Goal: Task Accomplishment & Management: Manage account settings

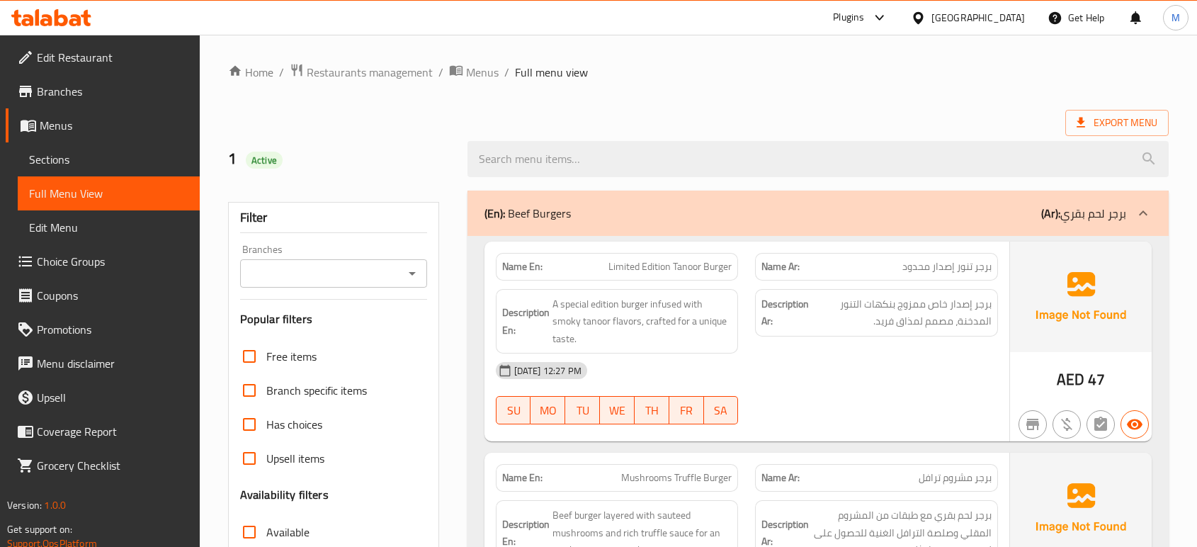
scroll to position [72, 0]
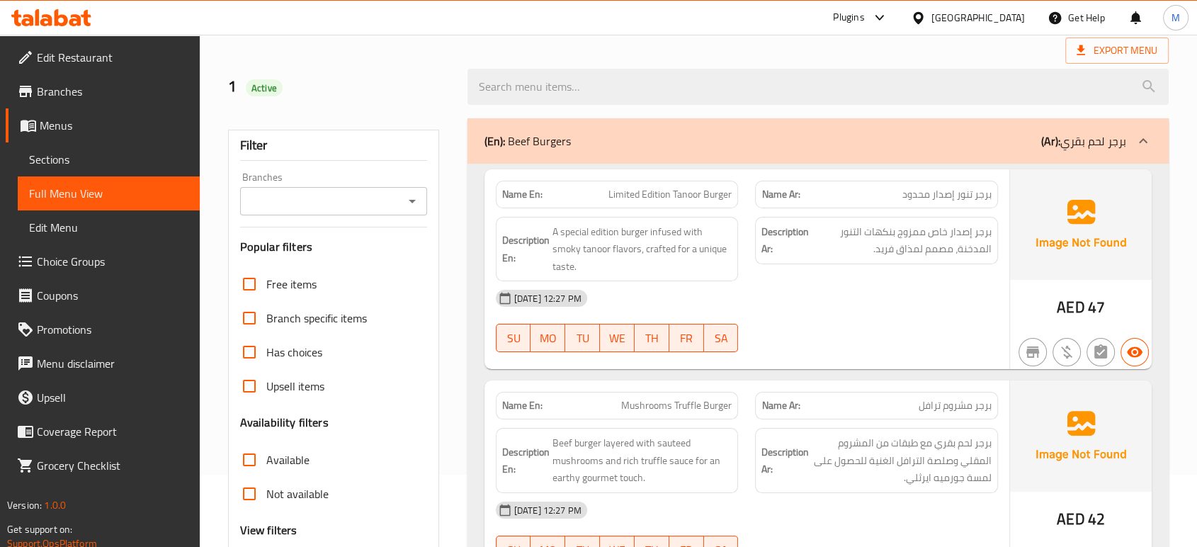
click at [966, 17] on div "[GEOGRAPHIC_DATA]" at bounding box center [979, 18] width 94 height 16
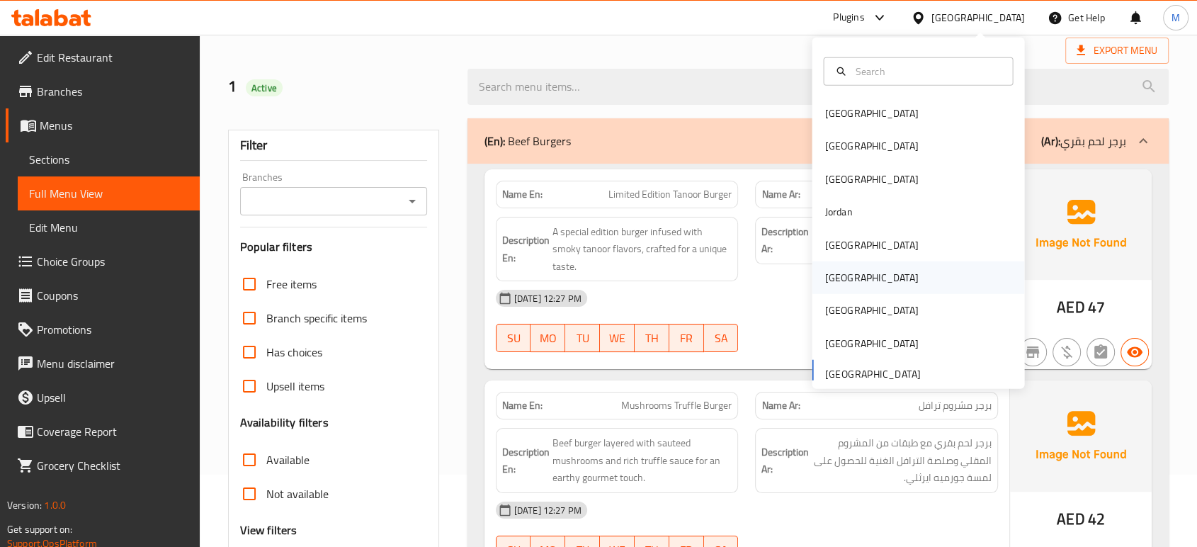
click at [827, 270] on div "[GEOGRAPHIC_DATA]" at bounding box center [872, 278] width 94 height 16
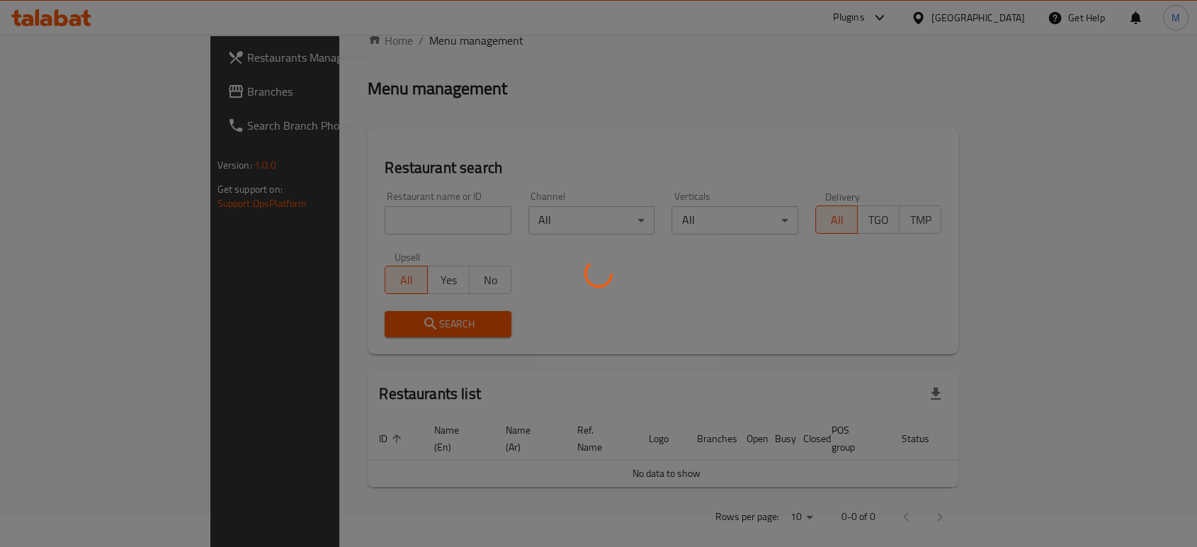
scroll to position [72, 0]
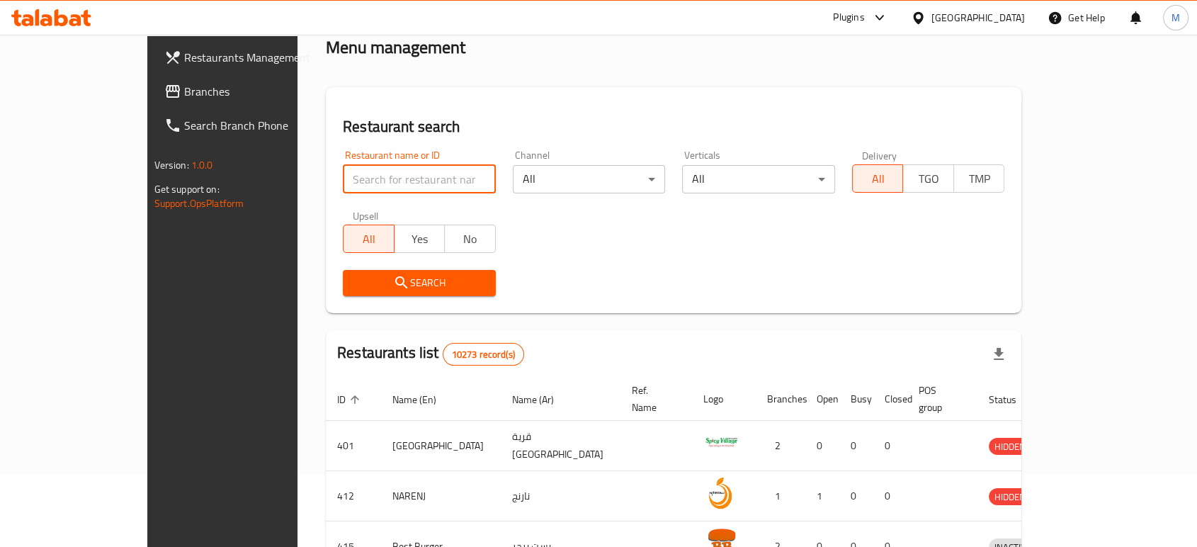
click at [431, 178] on input "search" at bounding box center [419, 179] width 153 height 28
paste input "705534"
type input "705534"
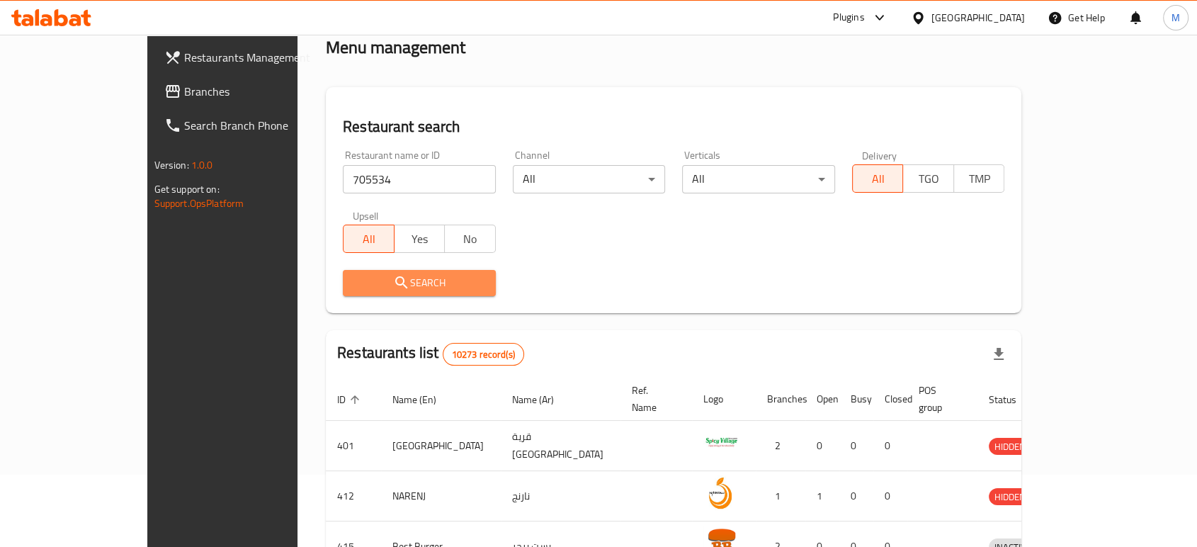
click at [364, 292] on span "Search" at bounding box center [419, 283] width 130 height 18
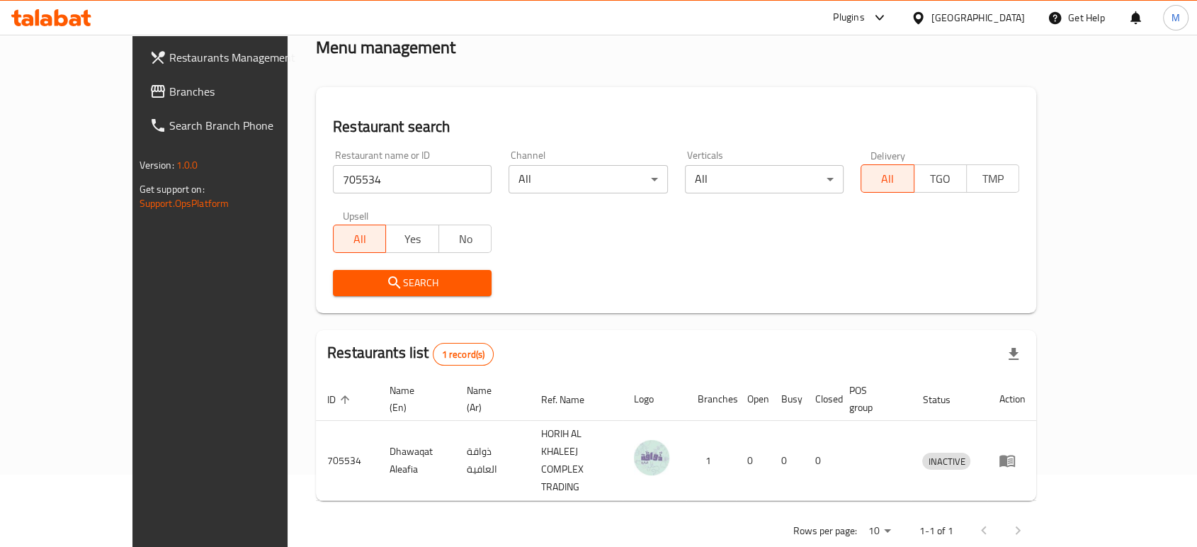
scroll to position [57, 0]
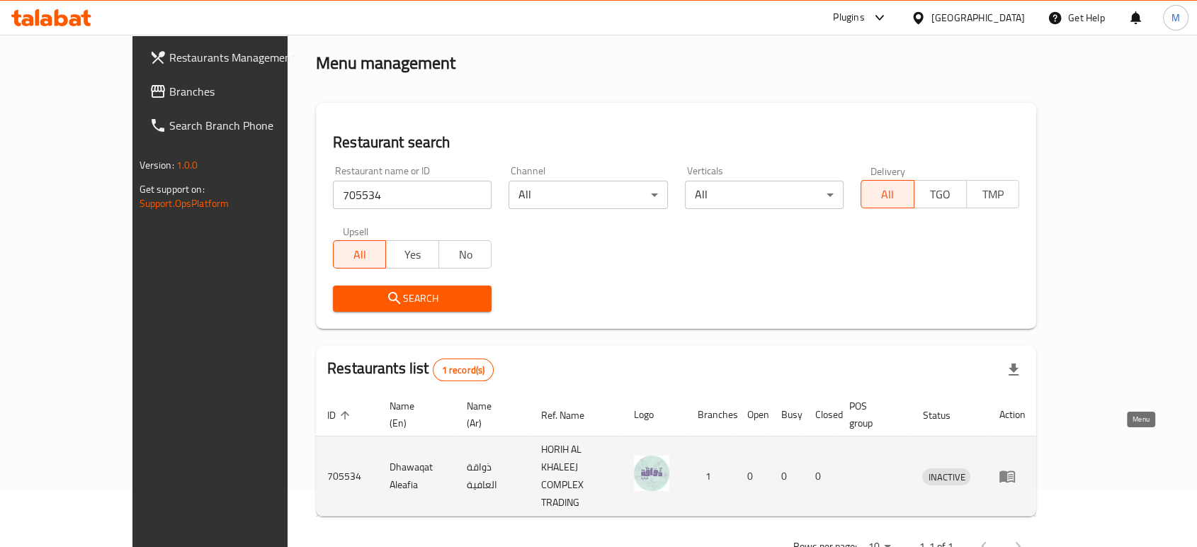
click at [1015, 471] on icon "enhanced table" at bounding box center [1008, 477] width 16 height 12
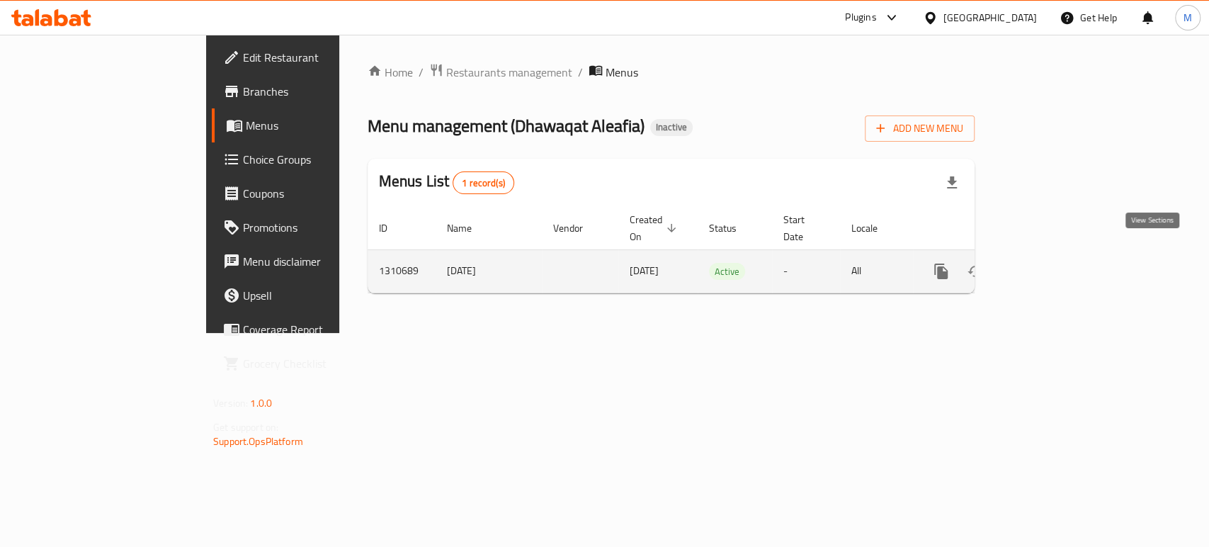
click at [1060, 254] on link "enhanced table" at bounding box center [1043, 271] width 34 height 34
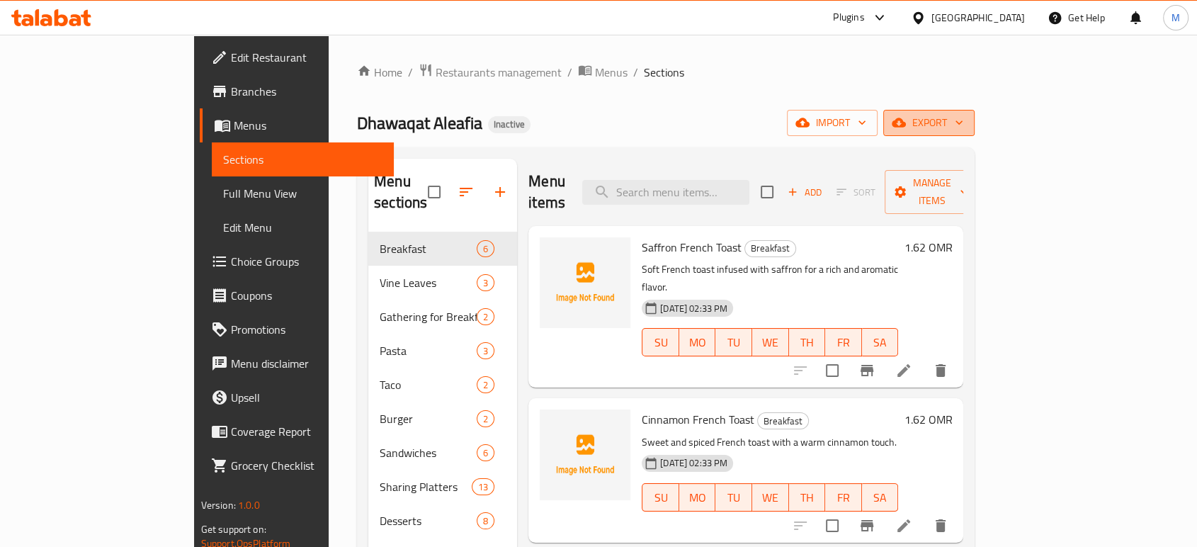
click at [963, 118] on span "export" at bounding box center [929, 123] width 69 height 18
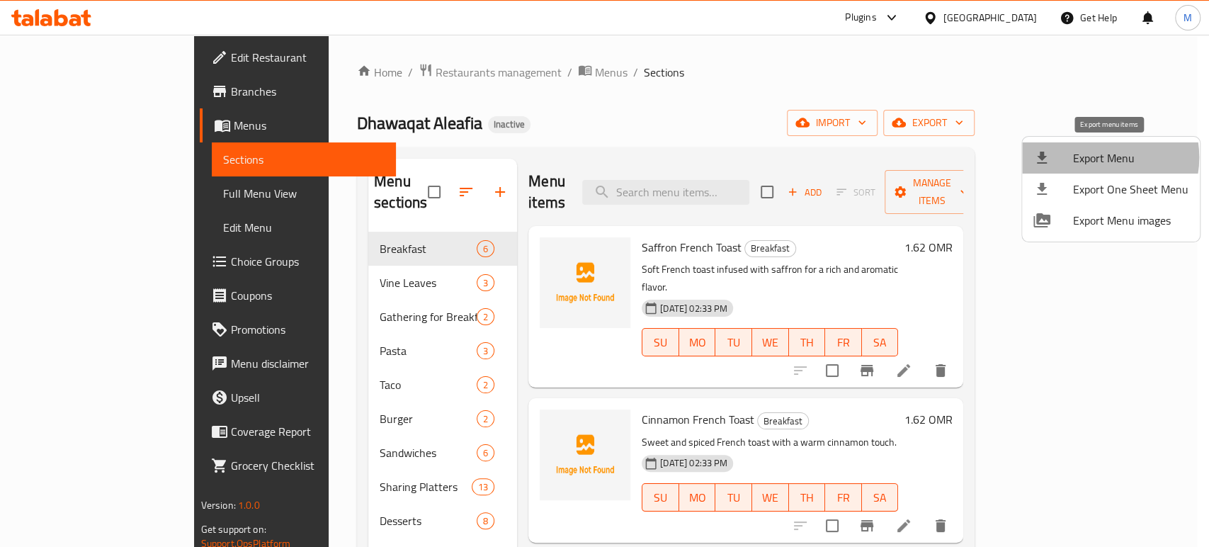
click at [1095, 157] on span "Export Menu" at bounding box center [1130, 157] width 115 height 17
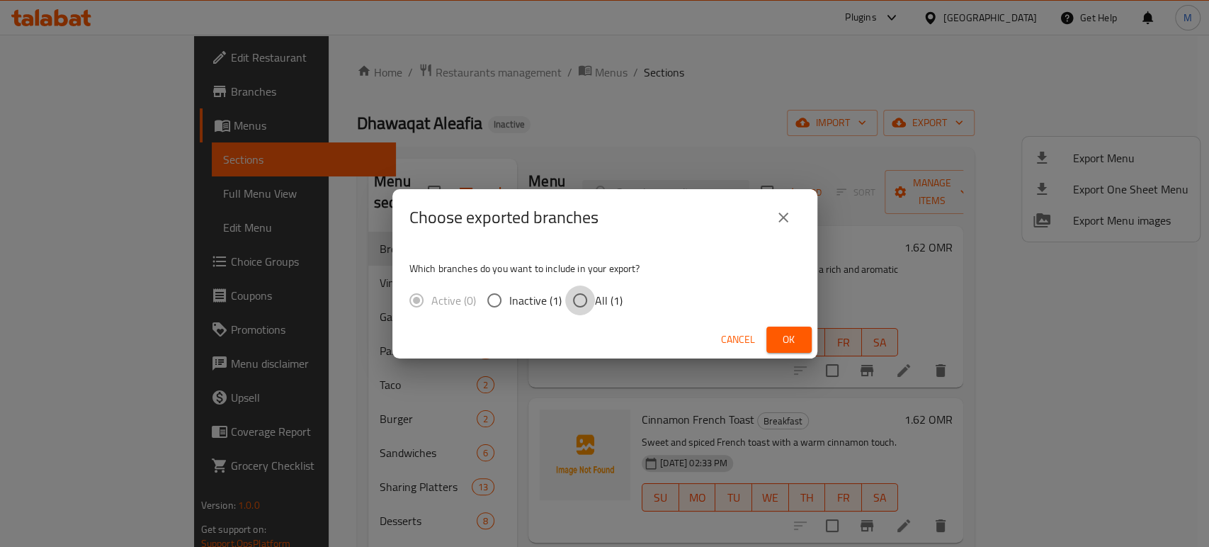
click at [574, 299] on input "All (1)" at bounding box center [580, 300] width 30 height 30
radio input "true"
click at [799, 339] on span "Ok" at bounding box center [789, 340] width 23 height 18
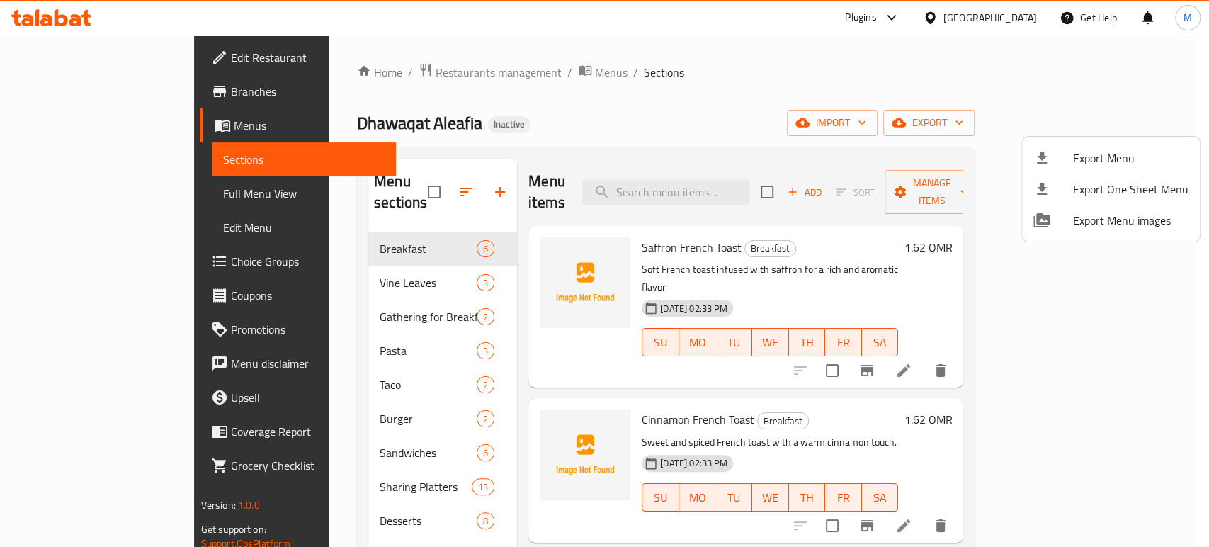
click at [115, 191] on div at bounding box center [604, 273] width 1209 height 547
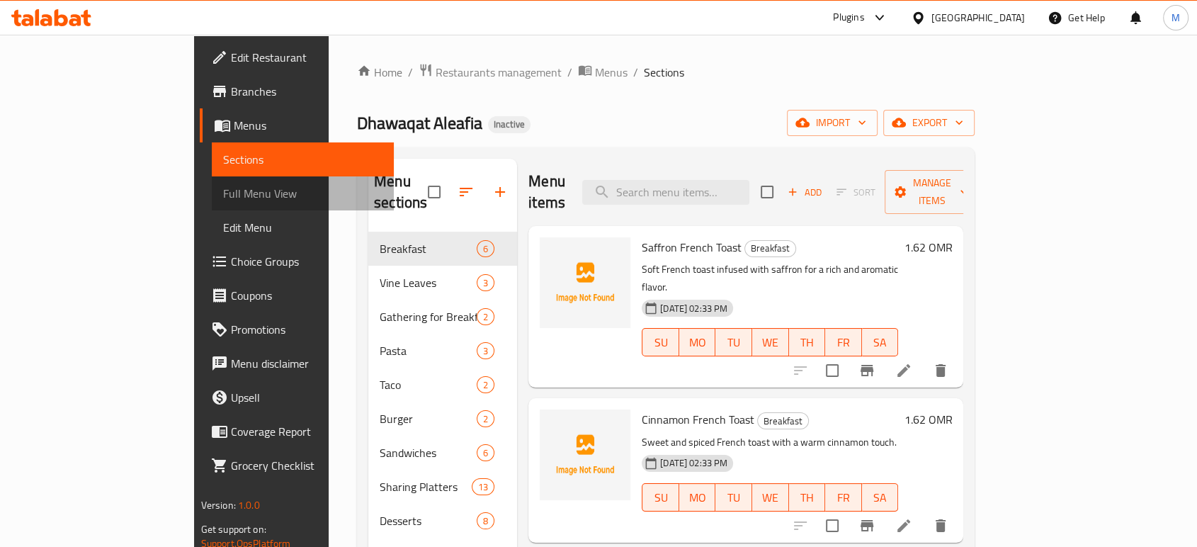
click at [223, 197] on span "Full Menu View" at bounding box center [302, 193] width 159 height 17
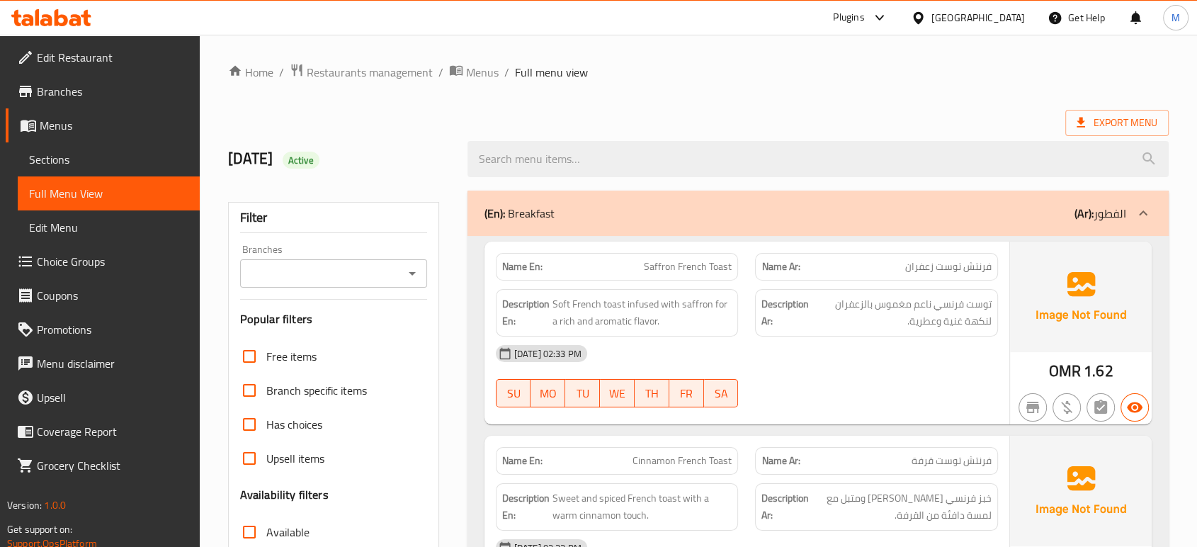
click at [895, 375] on div "[DATE] 02:33 PM SU MO TU WE TH FR SA" at bounding box center [746, 375] width 519 height 79
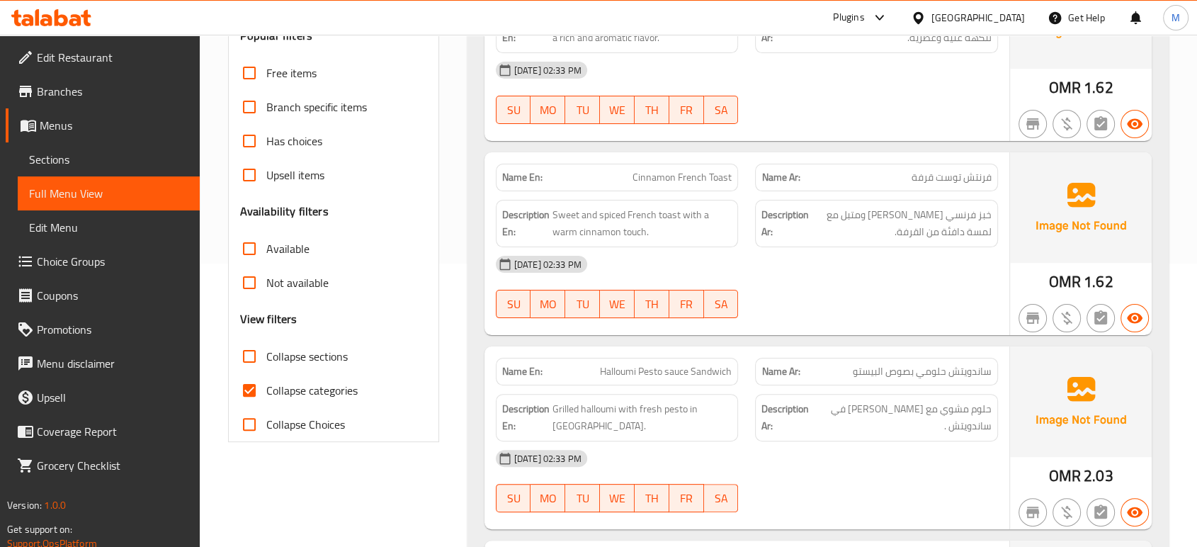
scroll to position [315, 0]
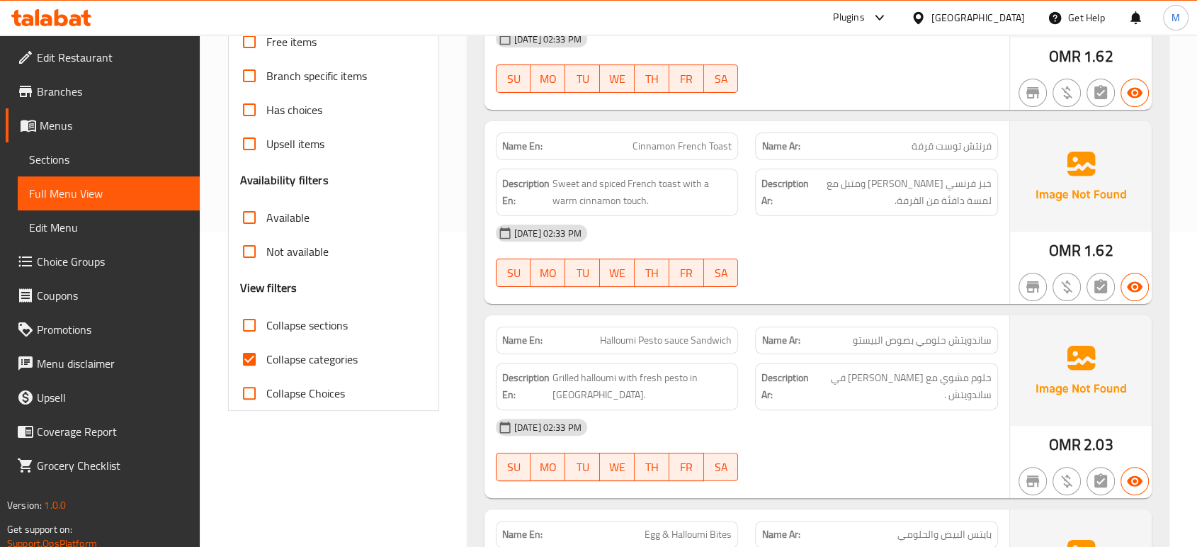
click at [835, 430] on div "[DATE] 02:33 PM" at bounding box center [746, 427] width 519 height 34
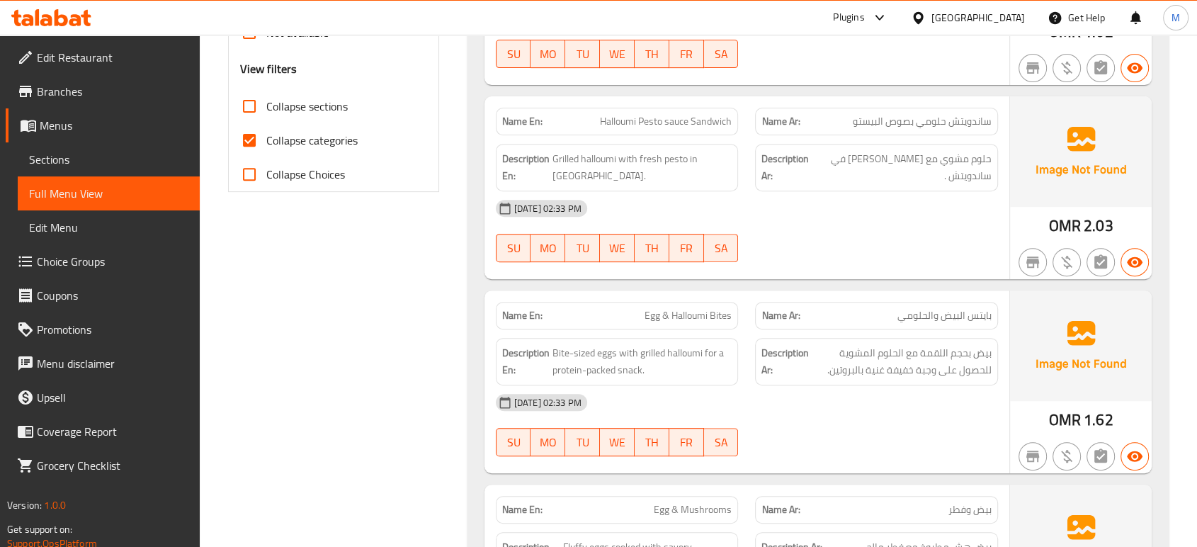
scroll to position [535, 0]
click at [628, 351] on span "Bite-sized eggs with grilled halloumi for a protein-packed snack." at bounding box center [643, 360] width 180 height 35
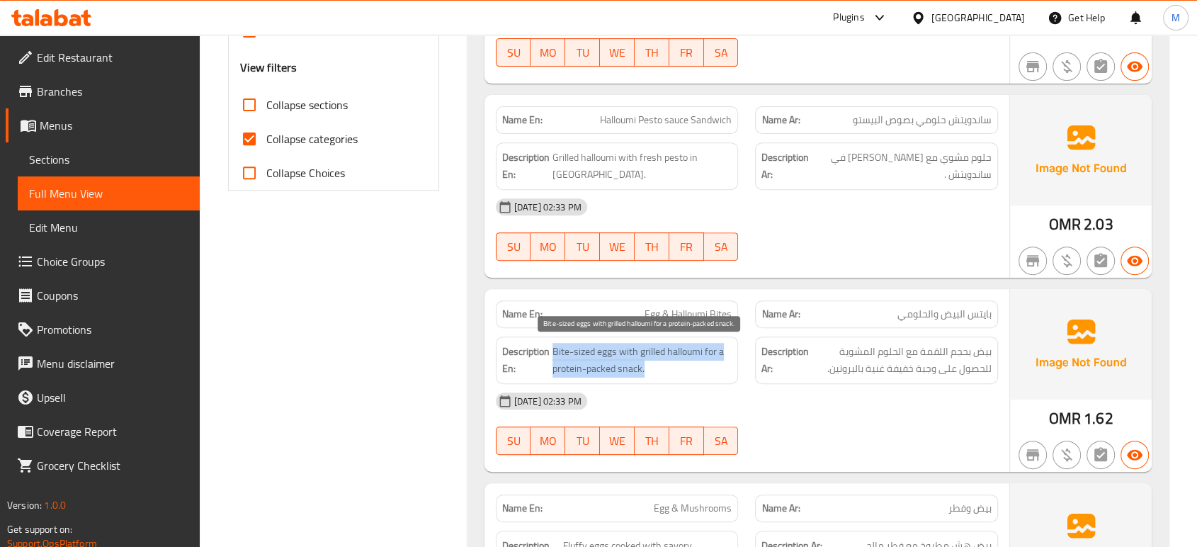
click at [628, 351] on span "Bite-sized eggs with grilled halloumi for a protein-packed snack." at bounding box center [643, 360] width 180 height 35
copy span "Bite-sized eggs with grilled halloumi for a protein-packed snack."
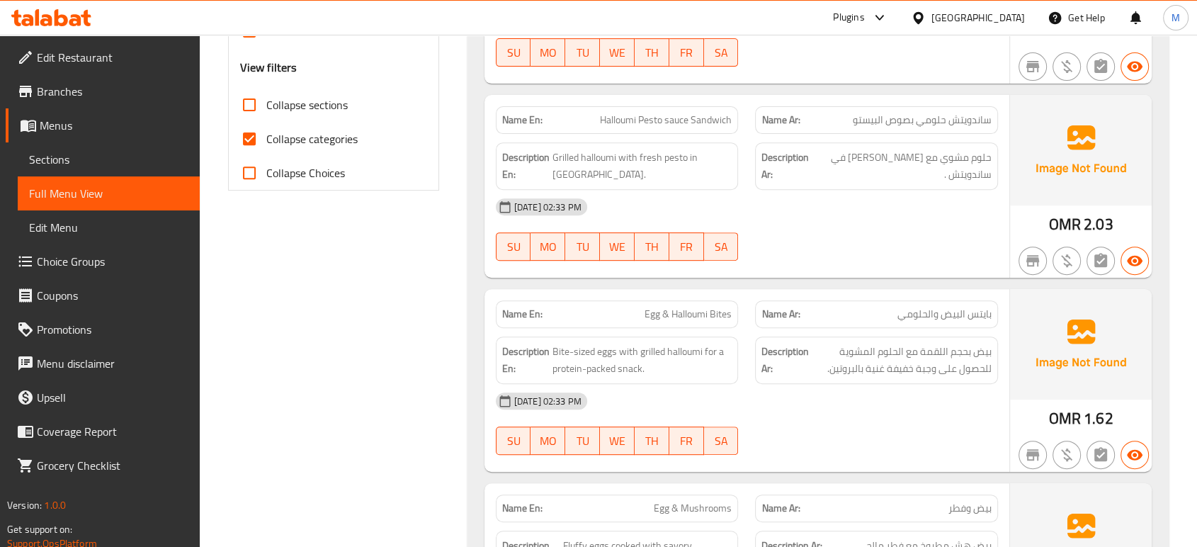
click at [883, 413] on div "[DATE] 02:33 PM" at bounding box center [746, 401] width 519 height 34
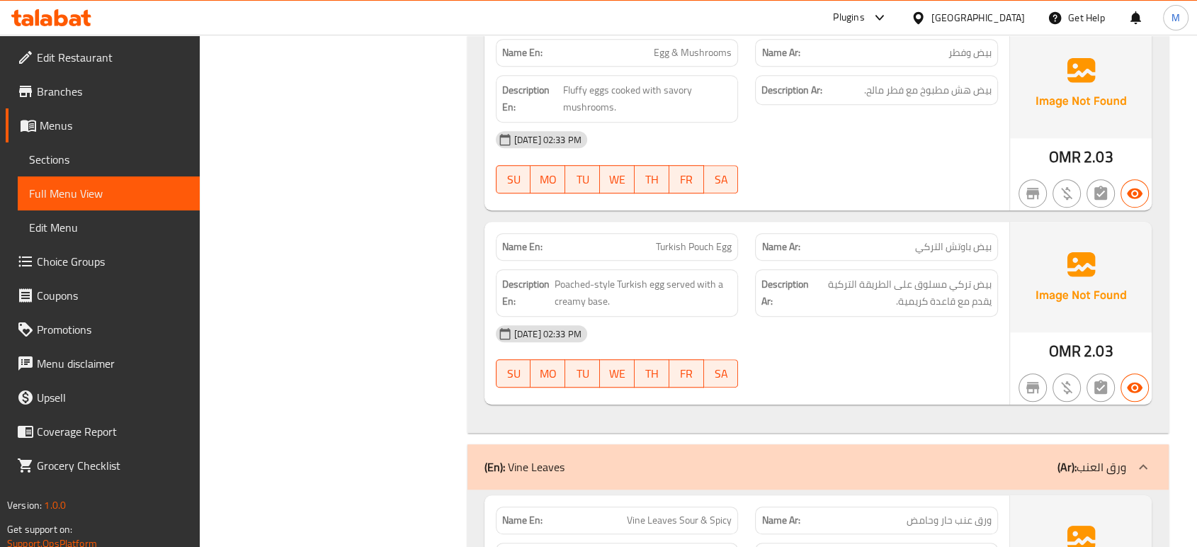
scroll to position [1007, 0]
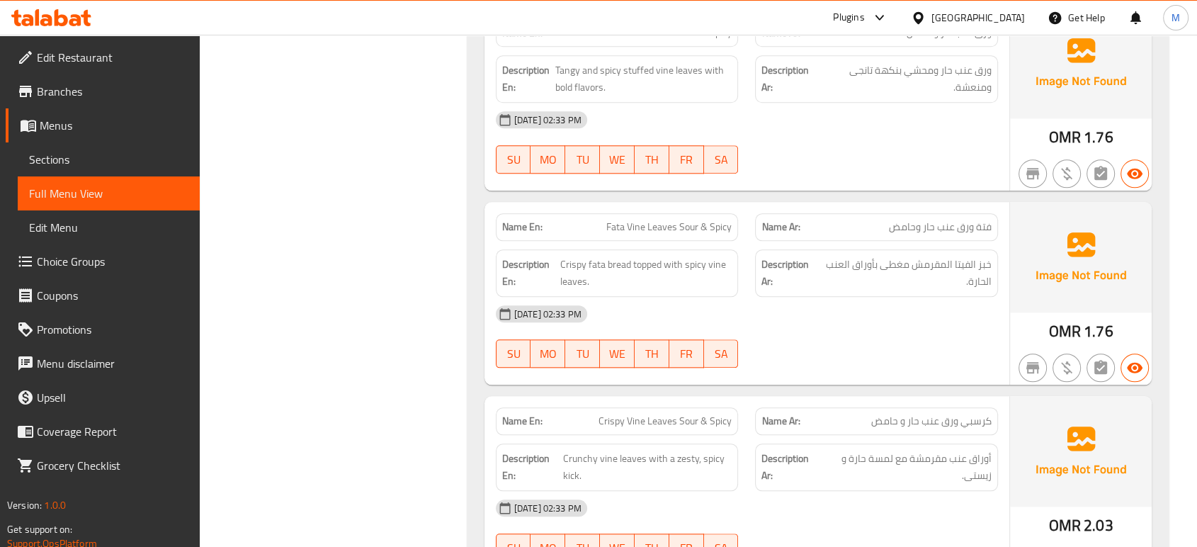
scroll to position [1479, 0]
click at [601, 76] on span "Tangy and spicy stuffed vine leaves with bold flavors." at bounding box center [643, 77] width 176 height 35
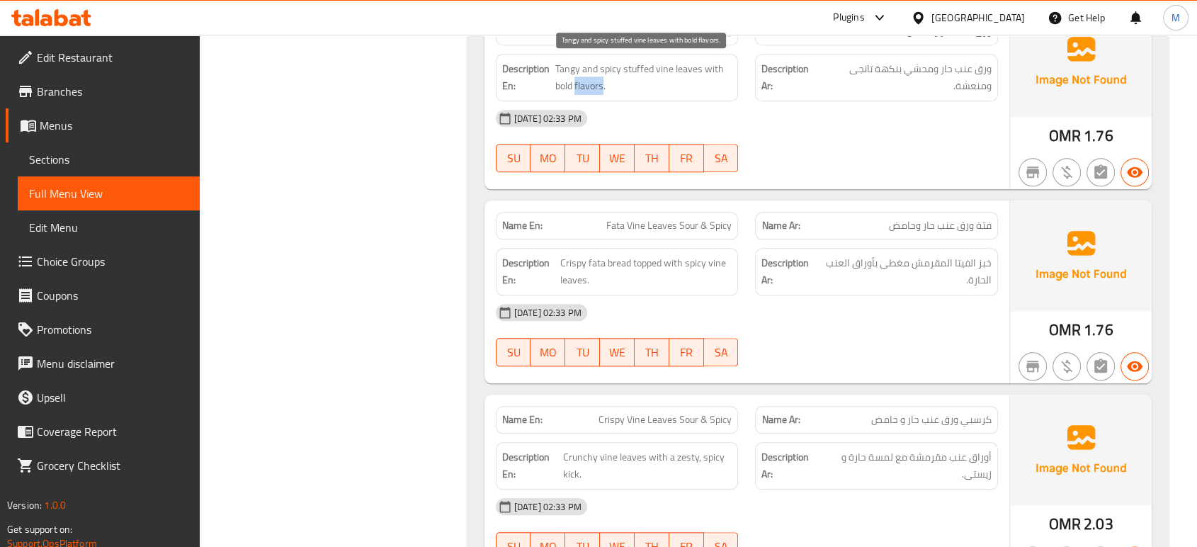
click at [601, 76] on span "Tangy and spicy stuffed vine leaves with bold flavors." at bounding box center [643, 77] width 176 height 35
copy span "Tangy and spicy stuffed vine leaves with bold flavors."
click at [873, 312] on div "[DATE] 02:33 PM" at bounding box center [746, 312] width 519 height 34
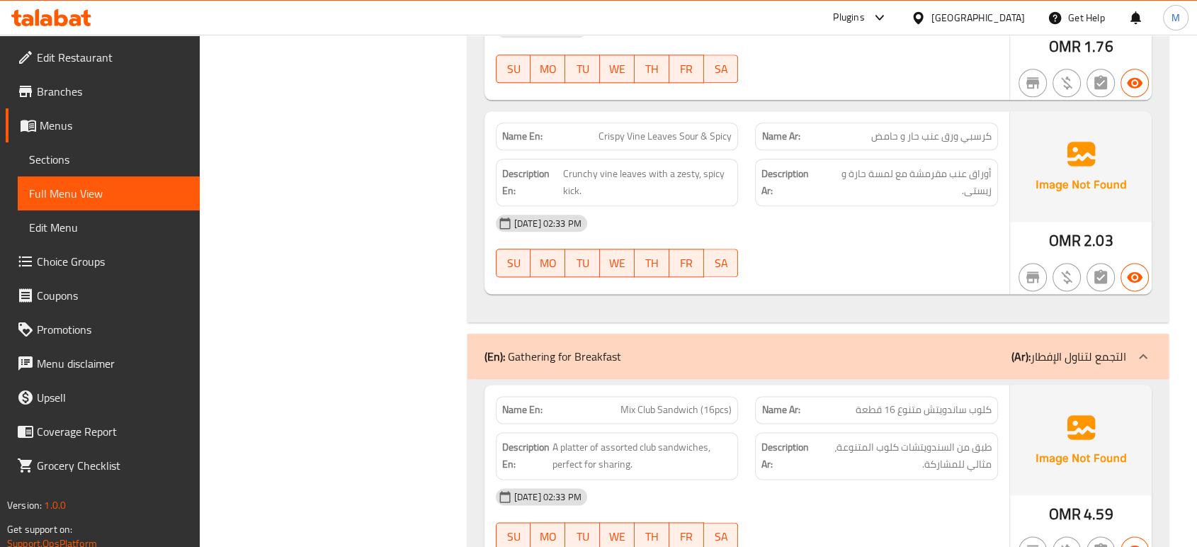
scroll to position [1762, 0]
click at [636, 179] on span "Crunchy vine leaves with a zesty, spicy kick." at bounding box center [647, 182] width 169 height 35
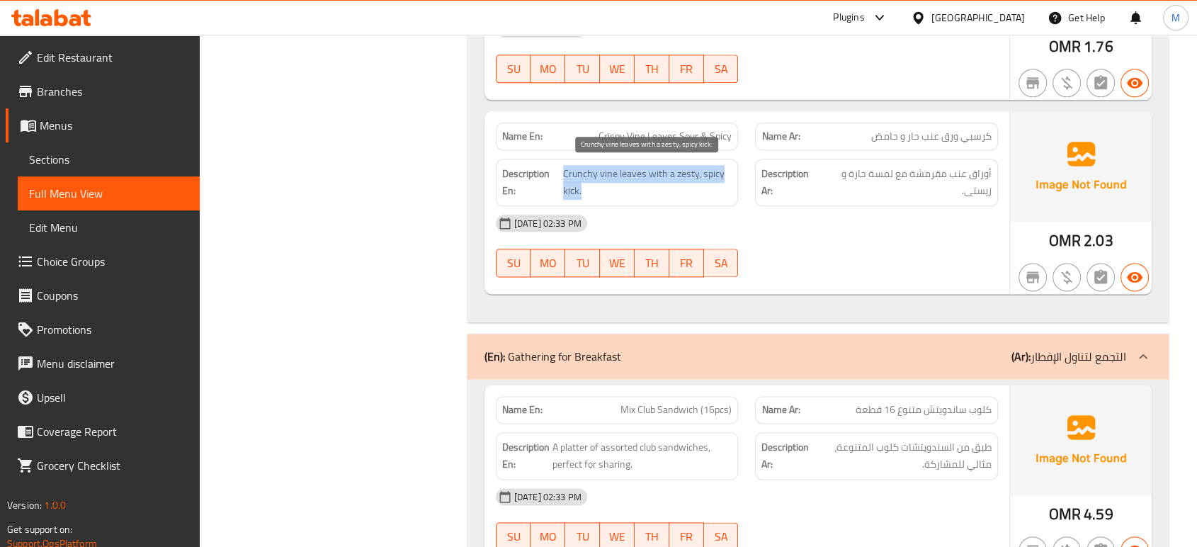
click at [636, 179] on span "Crunchy vine leaves with a zesty, spicy kick." at bounding box center [647, 182] width 169 height 35
copy span "Crunchy vine leaves with a zesty, spicy kick."
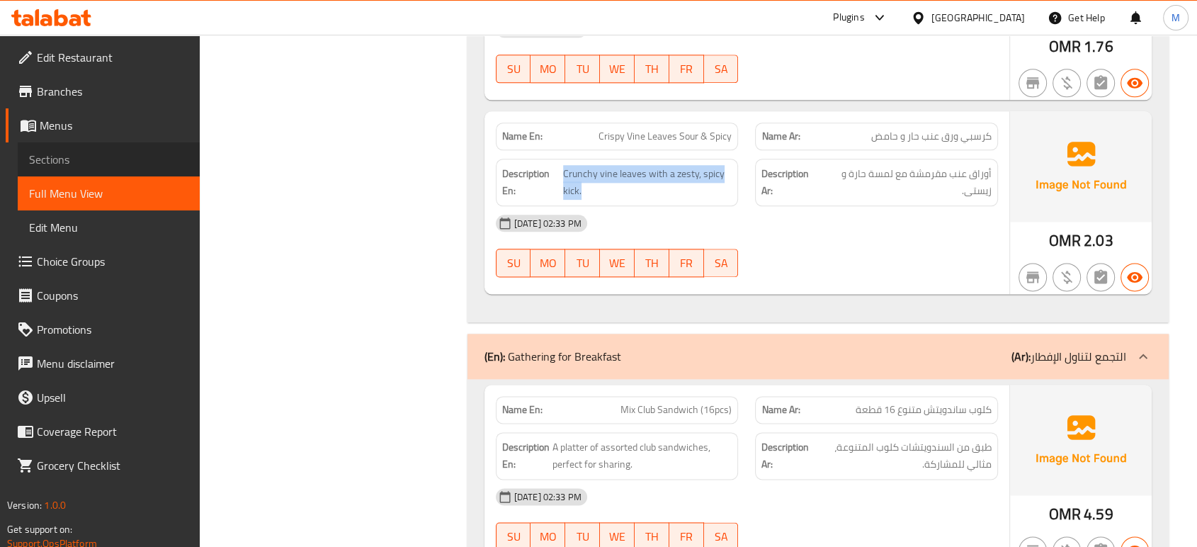
click at [79, 158] on span "Sections" at bounding box center [108, 159] width 159 height 17
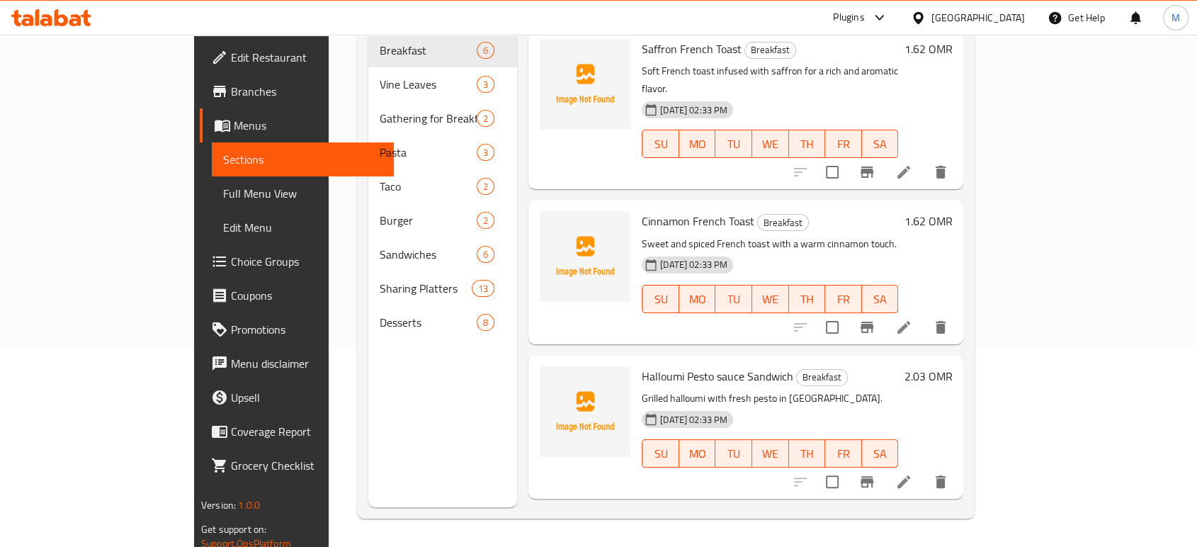
scroll to position [198, 0]
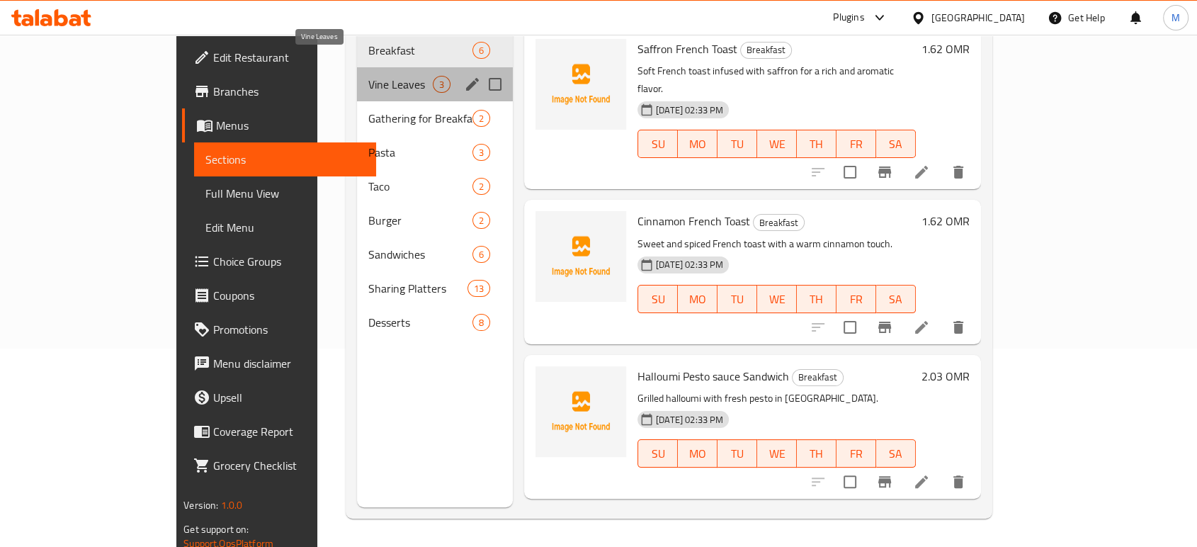
click at [368, 76] on span "Vine Leaves" at bounding box center [400, 84] width 64 height 17
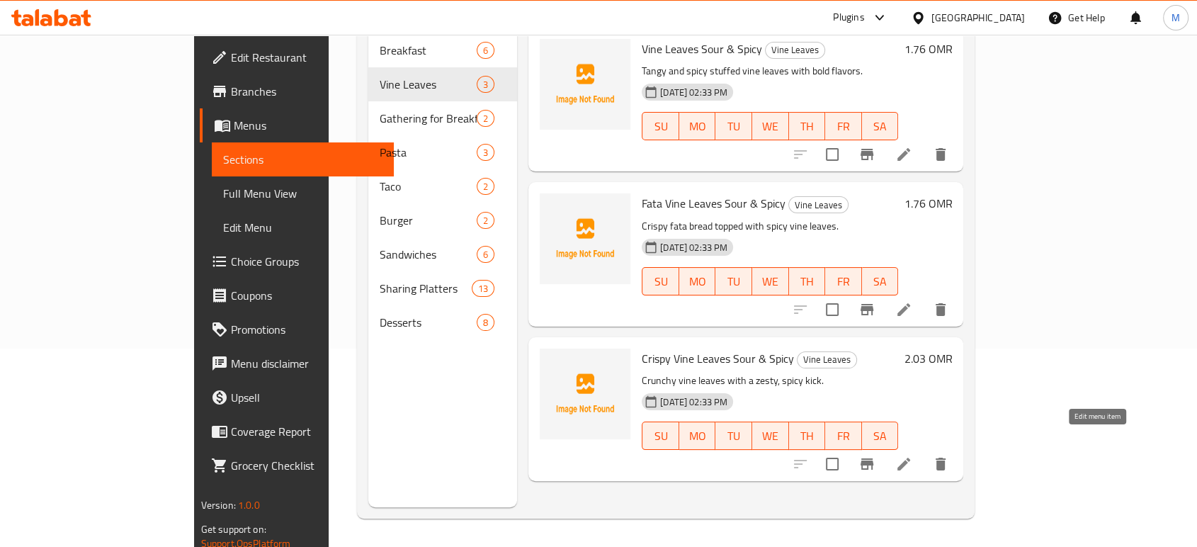
click at [912, 455] on icon at bounding box center [903, 463] width 17 height 17
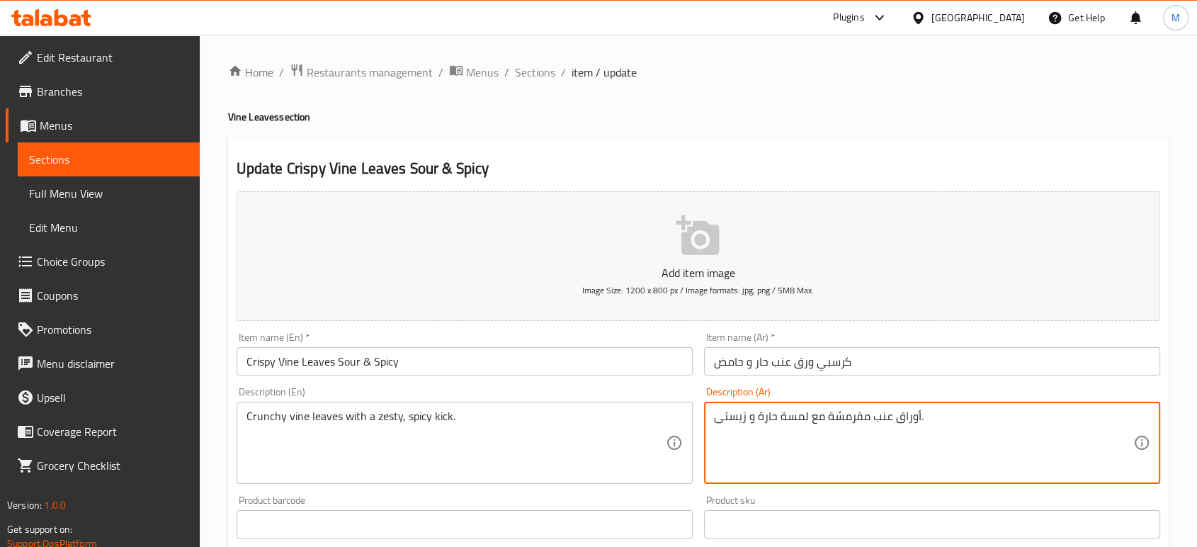
click at [1004, 438] on textarea "أوراق عنب مقرمشة مع لمسة حارة و زيستى." at bounding box center [923, 442] width 419 height 67
paste textarea "لعنب المقرمشة مع نكهة حارة ومميزة."
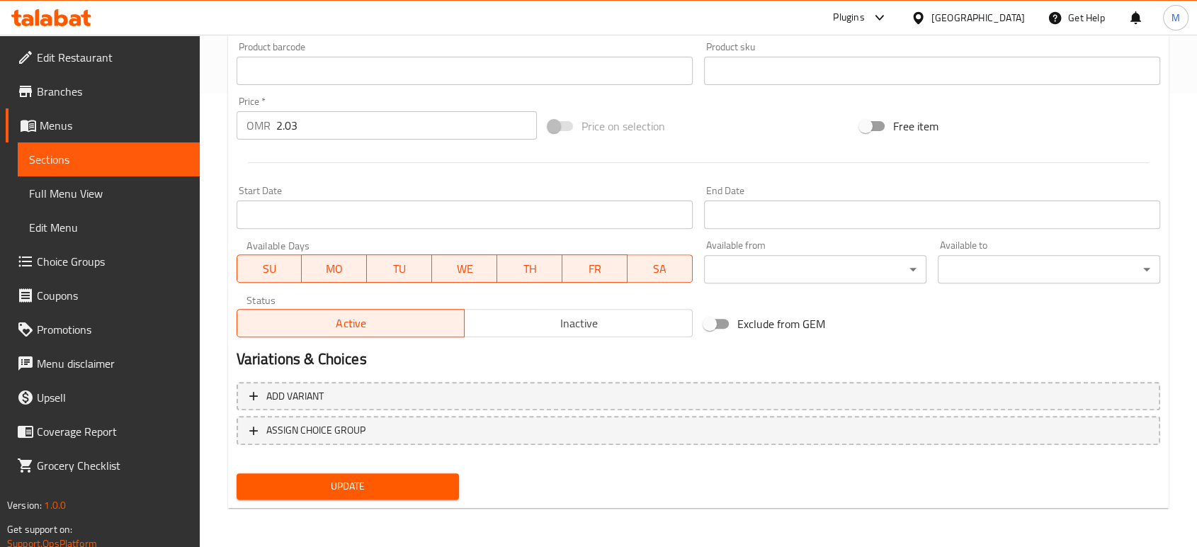
type textarea "أوراق العنب المقرمشة مع نكهة حارة ومميزة."
click at [407, 487] on span "Update" at bounding box center [348, 486] width 200 height 18
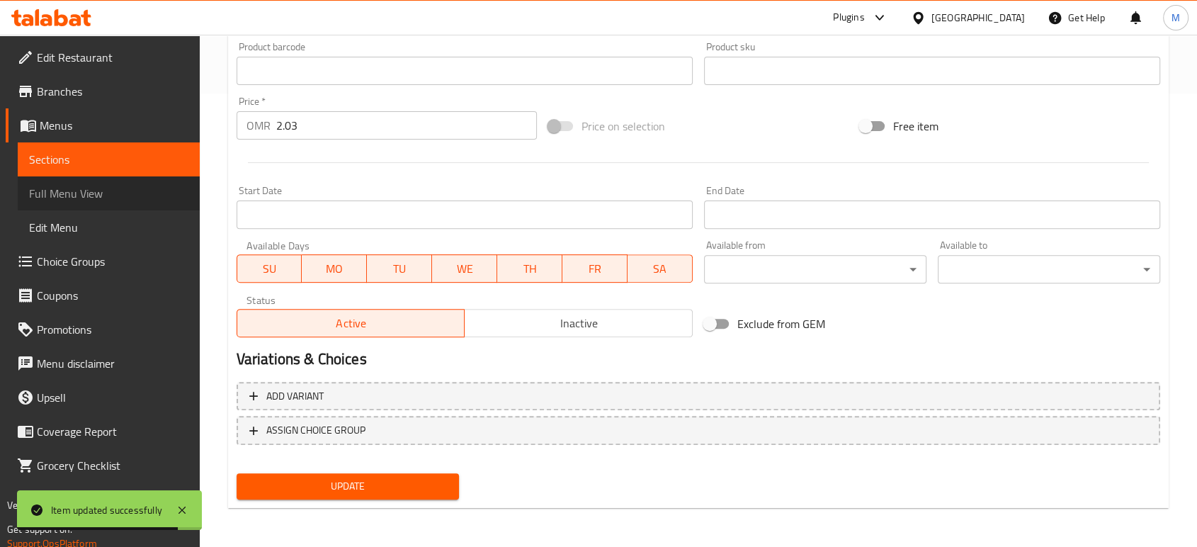
click at [104, 181] on link "Full Menu View" at bounding box center [109, 193] width 182 height 34
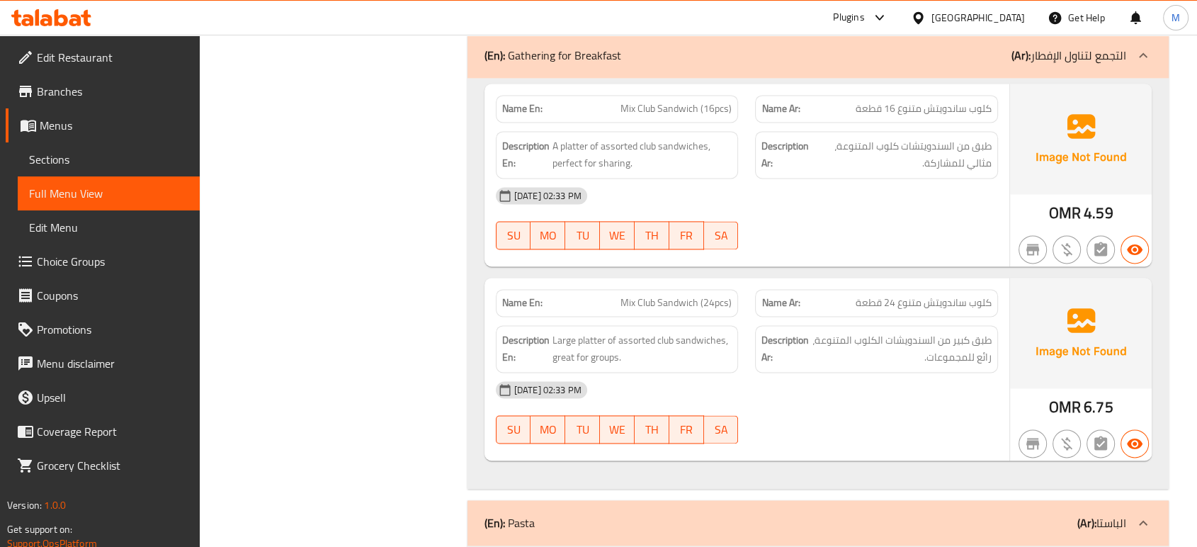
scroll to position [2022, 0]
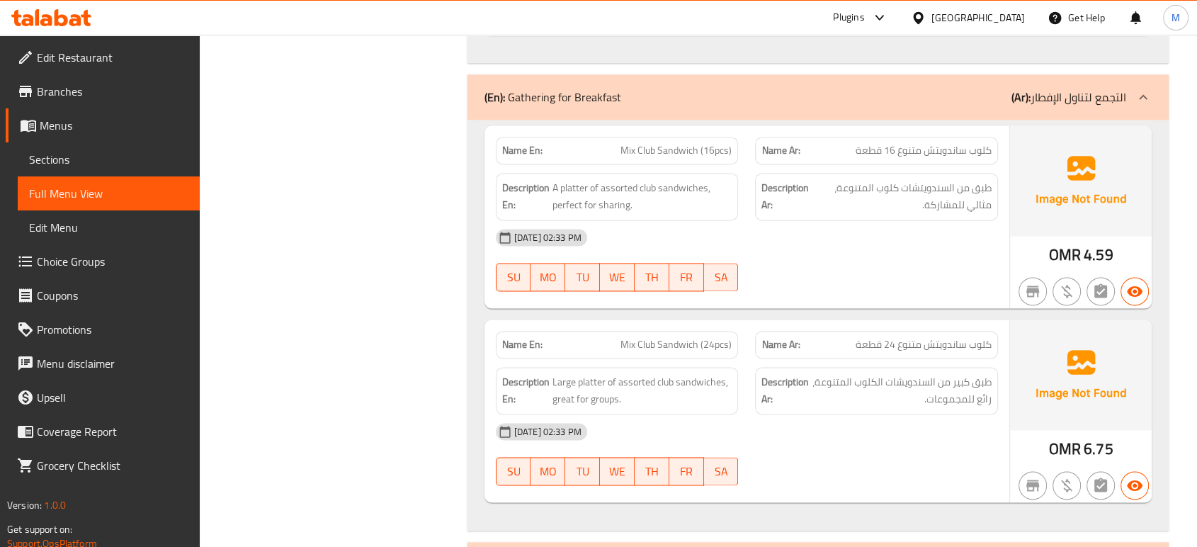
click at [867, 434] on div "[DATE] 02:33 PM" at bounding box center [746, 431] width 519 height 34
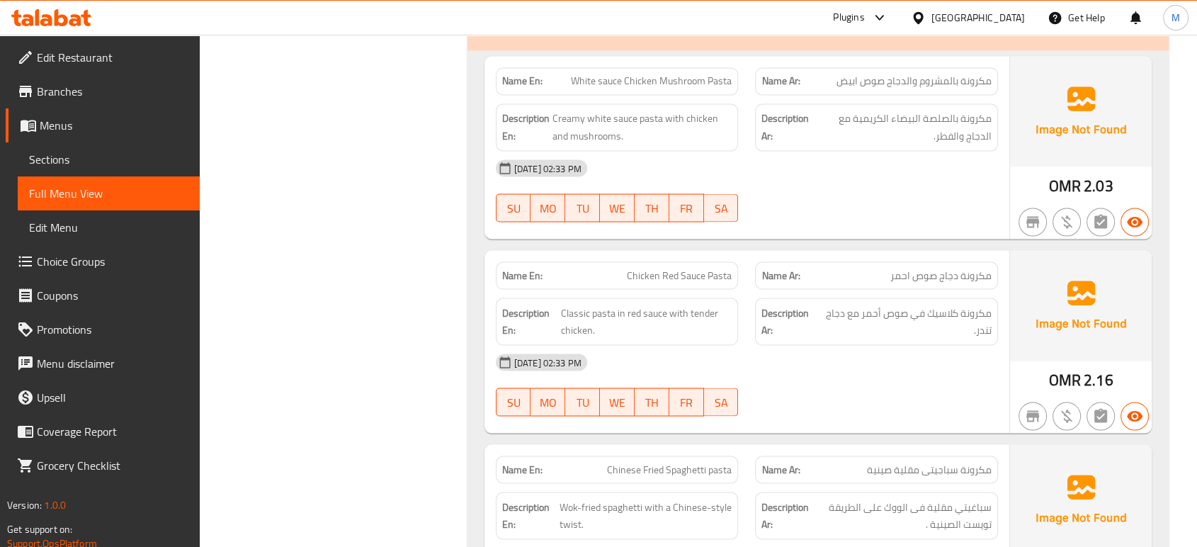
scroll to position [2588, 0]
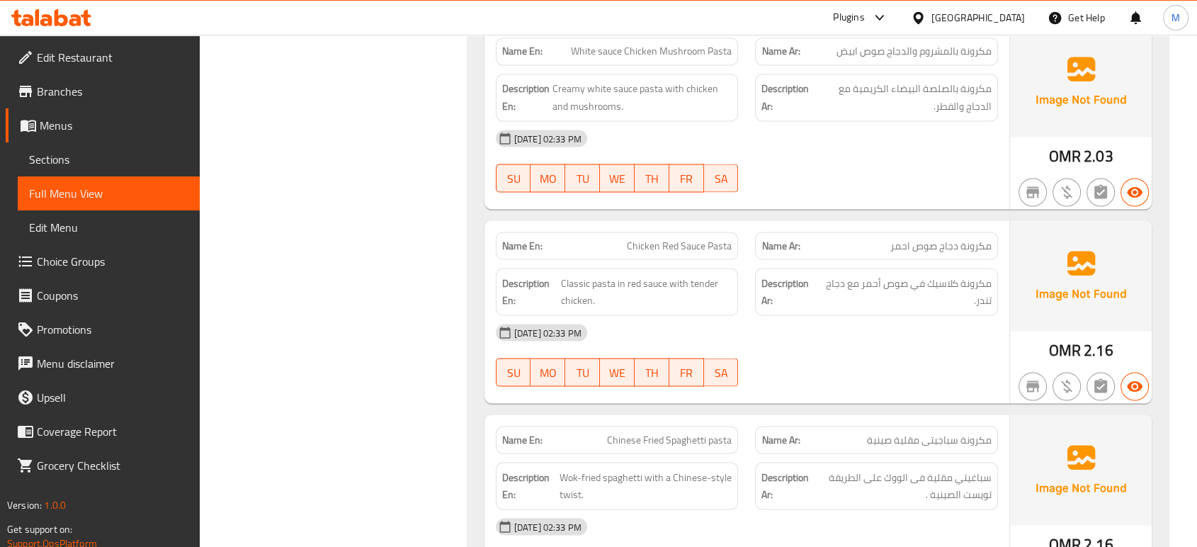
click at [896, 356] on div "[DATE] 02:33 PM SU MO TU WE TH FR SA" at bounding box center [746, 354] width 519 height 79
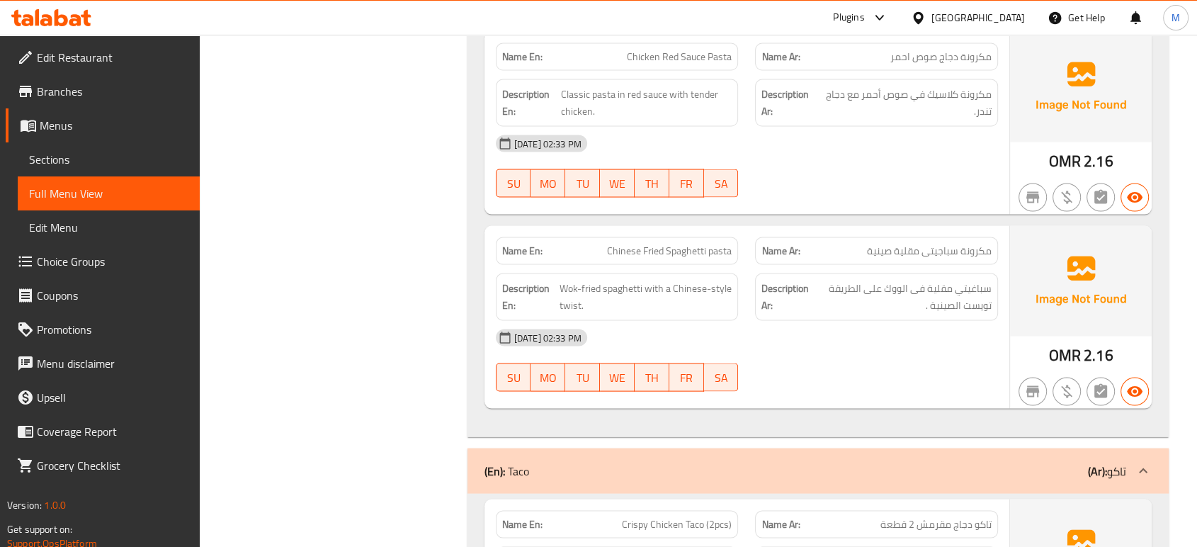
scroll to position [2809, 0]
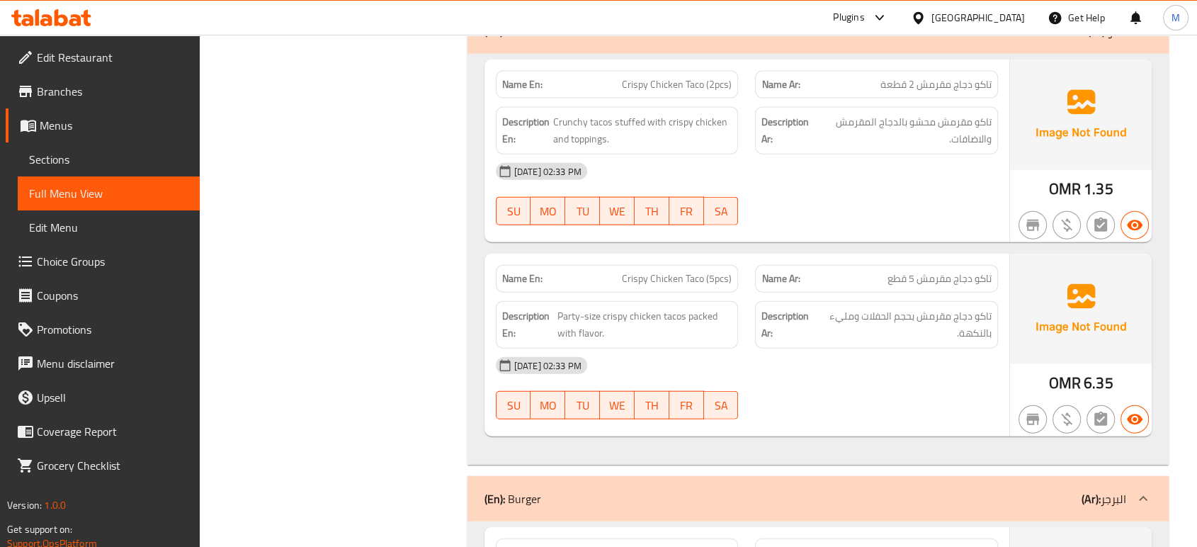
scroll to position [3218, 0]
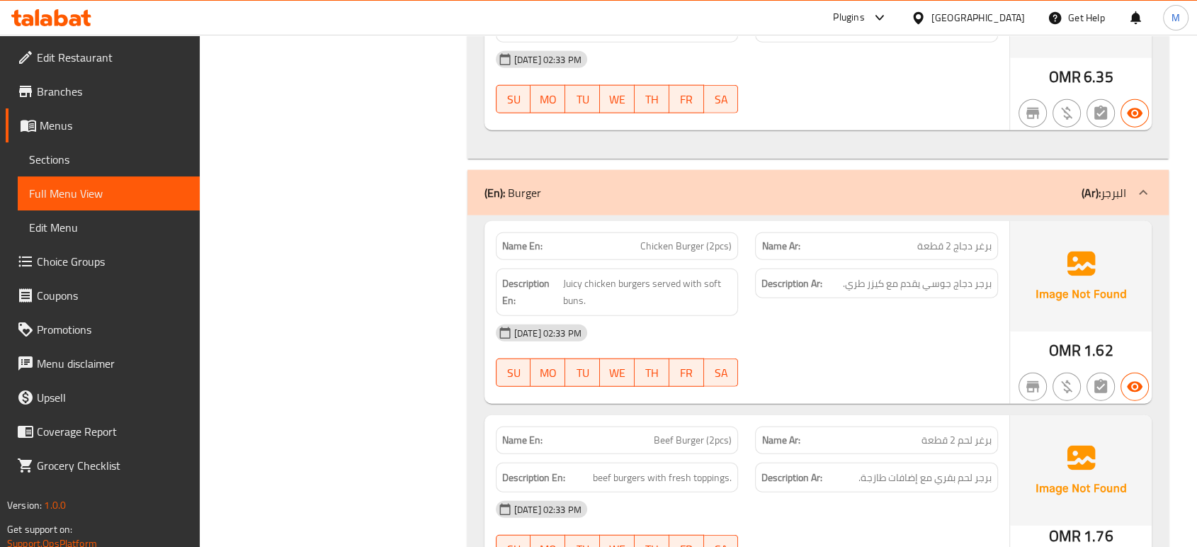
scroll to position [3533, 0]
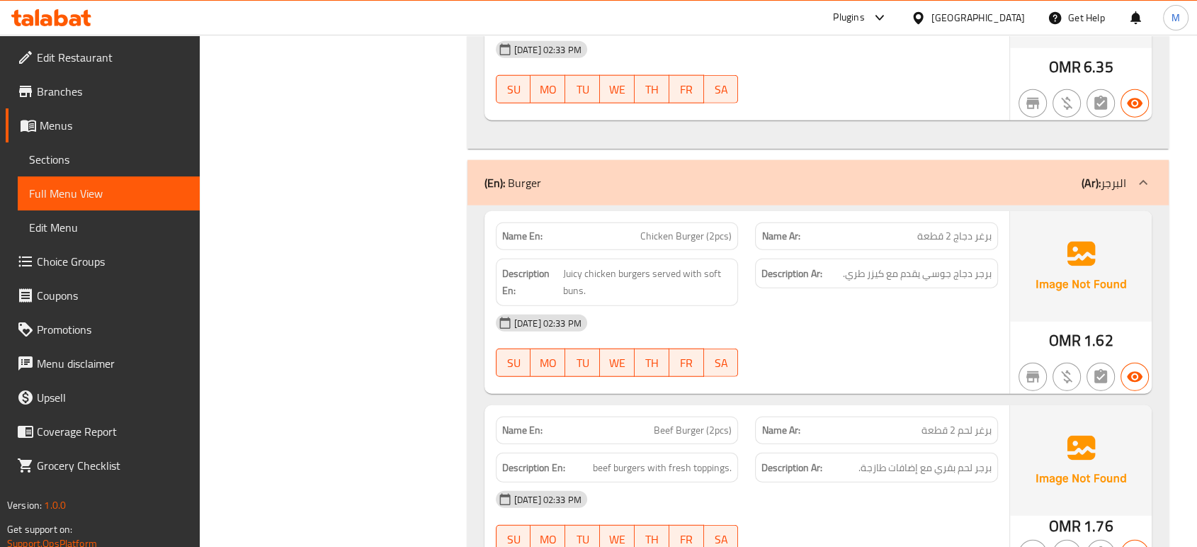
click at [917, 508] on div "[DATE] 02:33 PM" at bounding box center [746, 499] width 519 height 34
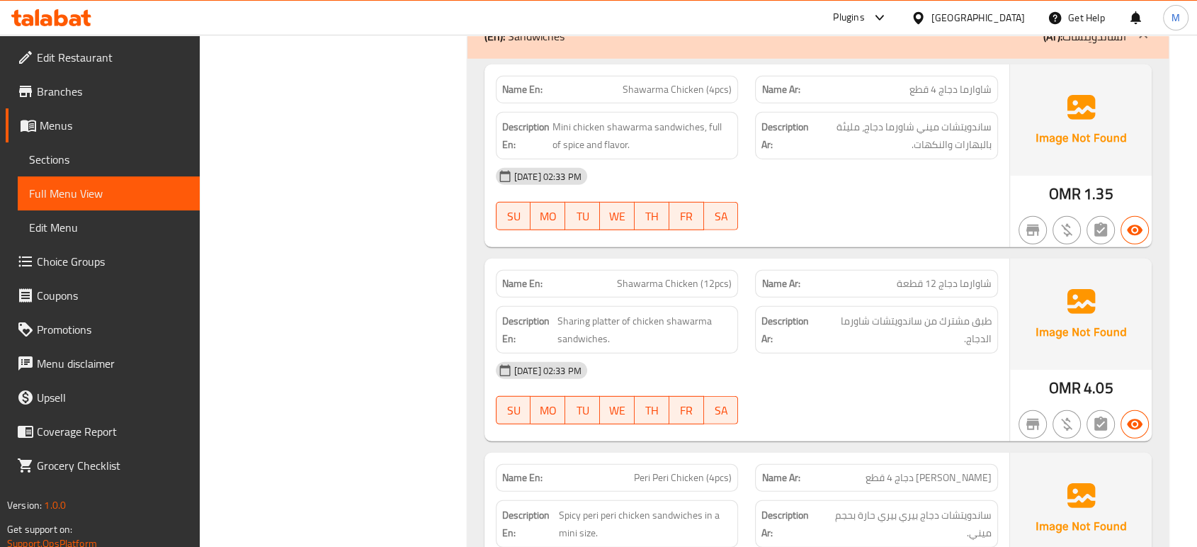
scroll to position [4131, 0]
click at [878, 370] on div "[DATE] 02:33 PM" at bounding box center [746, 369] width 519 height 34
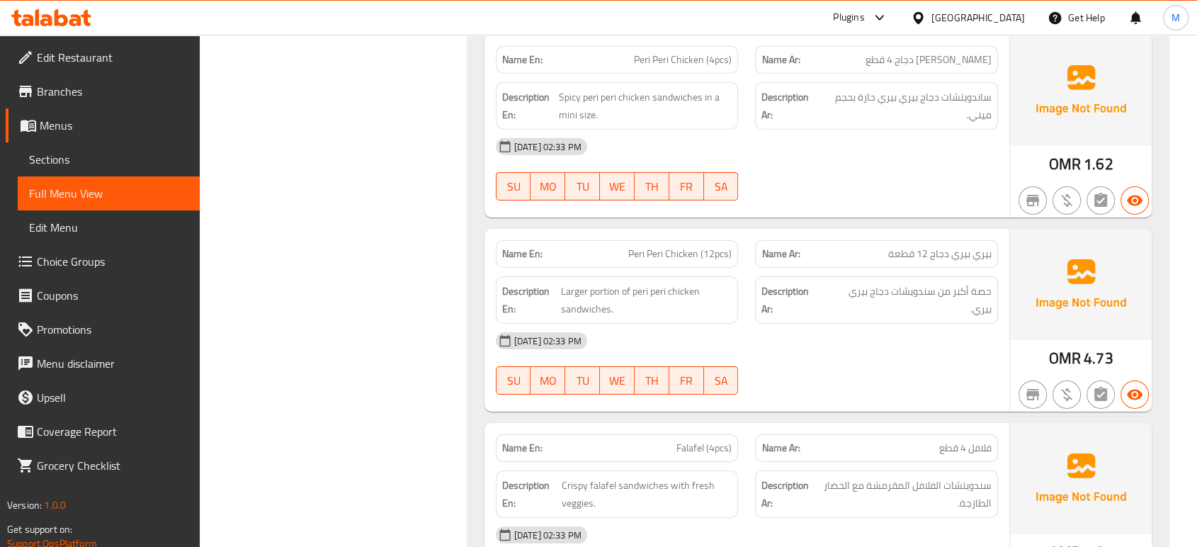
scroll to position [4540, 0]
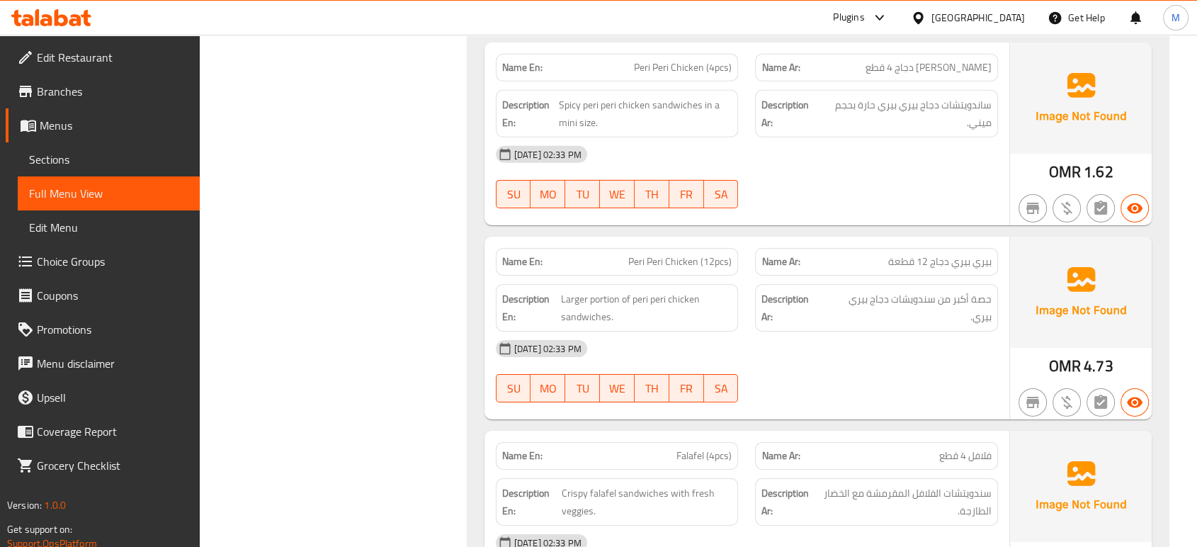
click at [902, 349] on div "[DATE] 02:33 PM" at bounding box center [746, 349] width 519 height 34
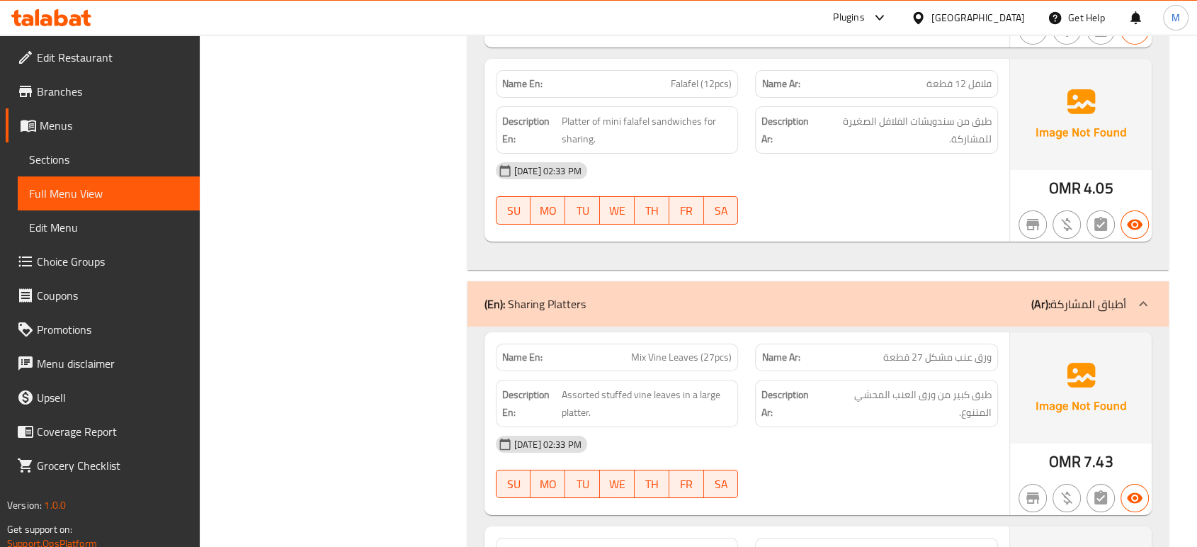
scroll to position [5107, 0]
click at [890, 447] on div "[DATE] 02:33 PM" at bounding box center [746, 443] width 519 height 34
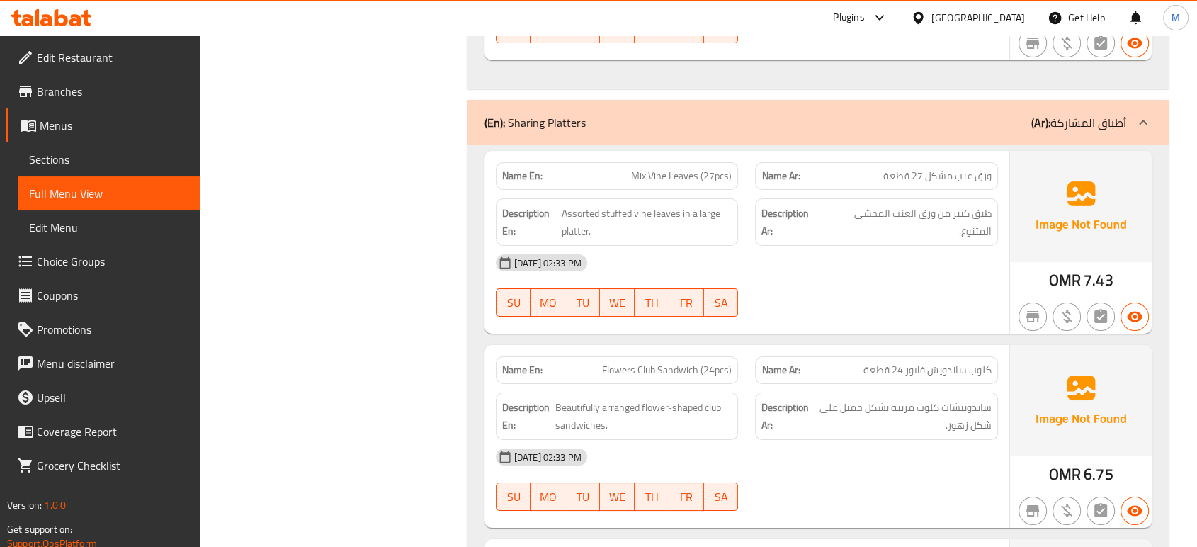
scroll to position [5296, 0]
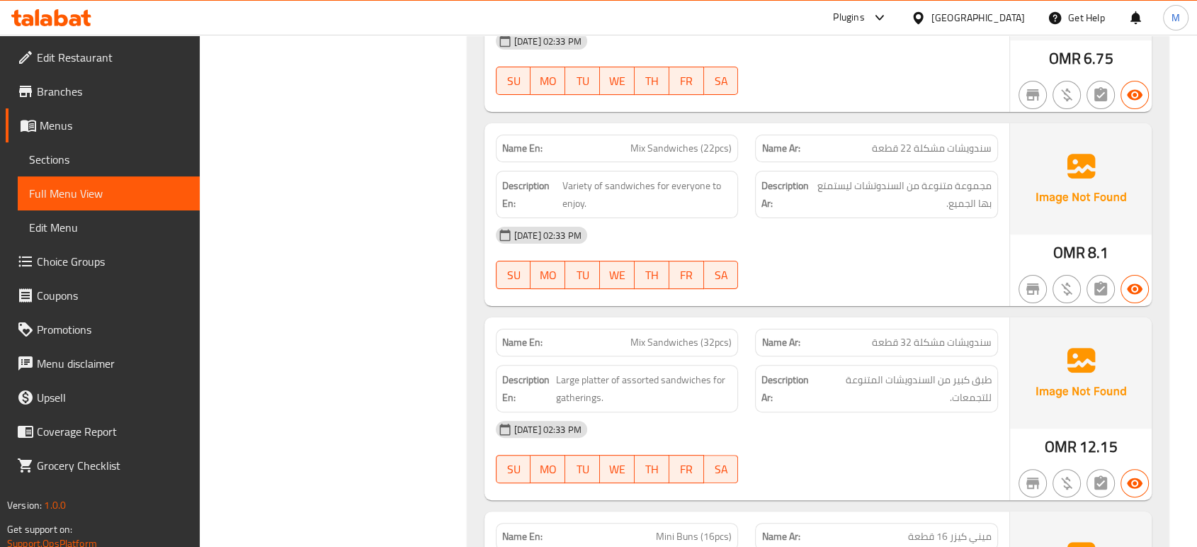
scroll to position [5705, 0]
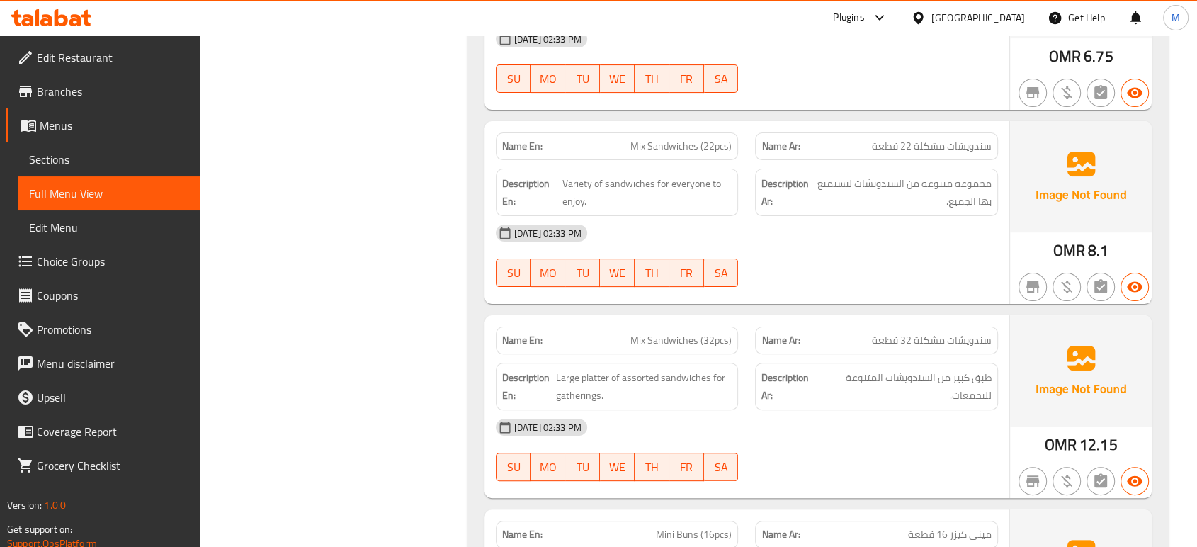
click at [905, 432] on div "[DATE] 02:33 PM" at bounding box center [746, 427] width 519 height 34
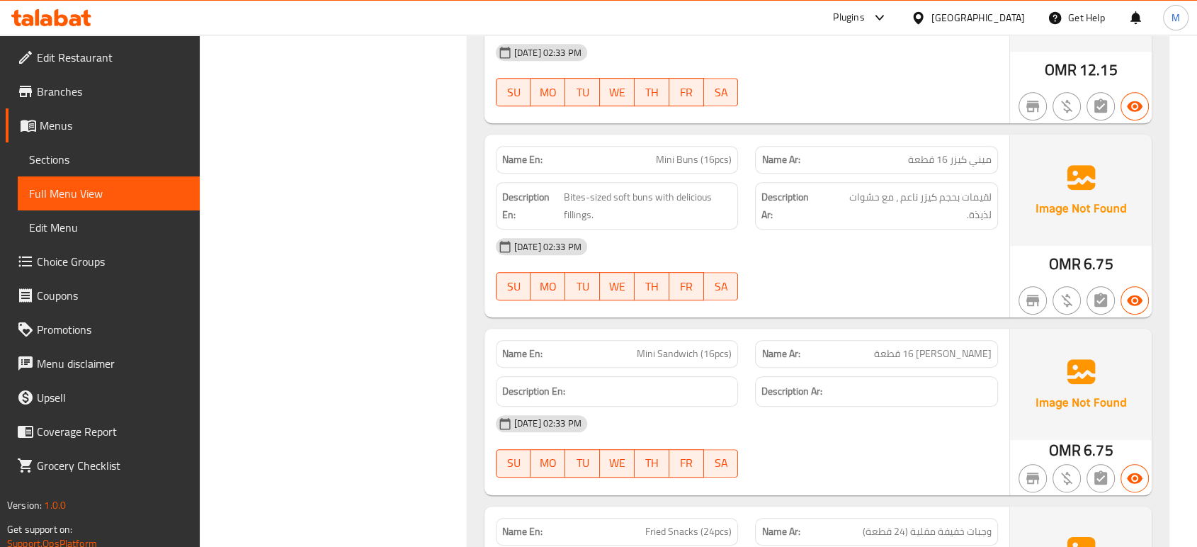
scroll to position [6083, 0]
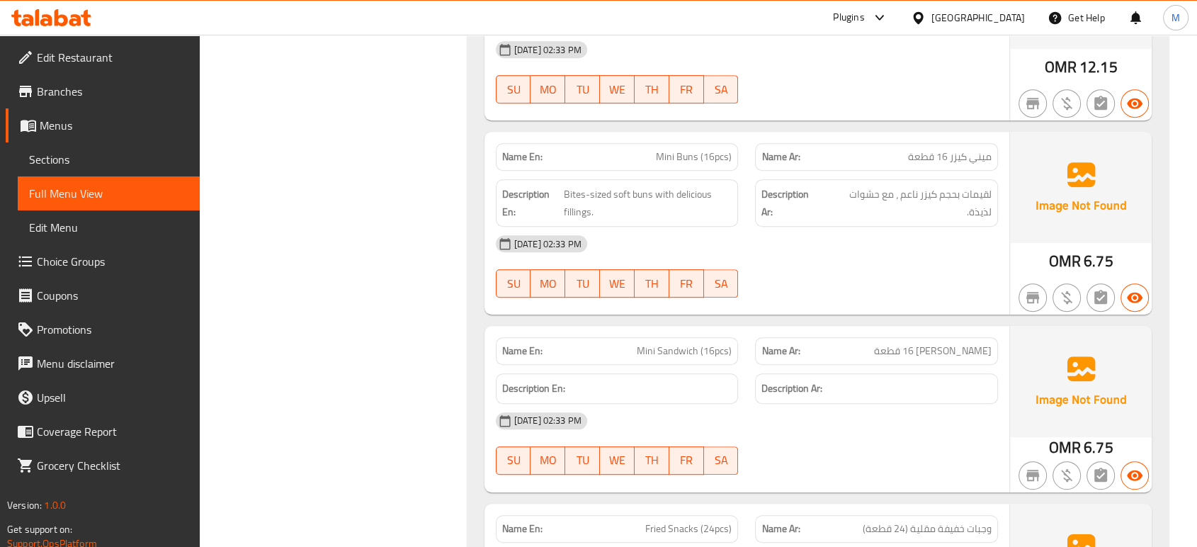
click at [815, 466] on div at bounding box center [877, 474] width 260 height 17
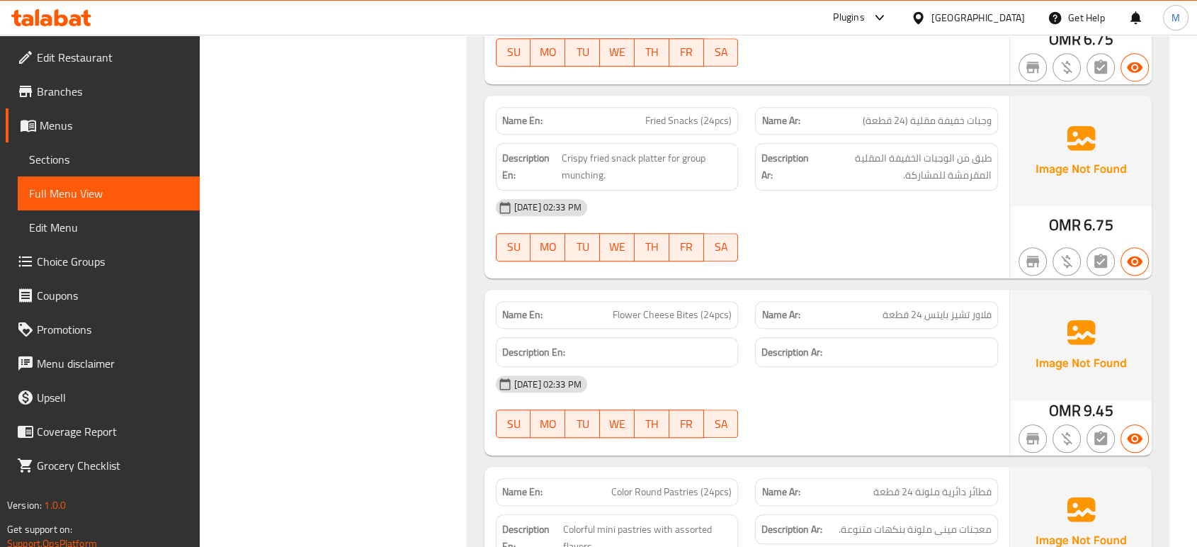
scroll to position [6492, 0]
click at [823, 382] on div "[DATE] 02:33 PM" at bounding box center [746, 383] width 519 height 34
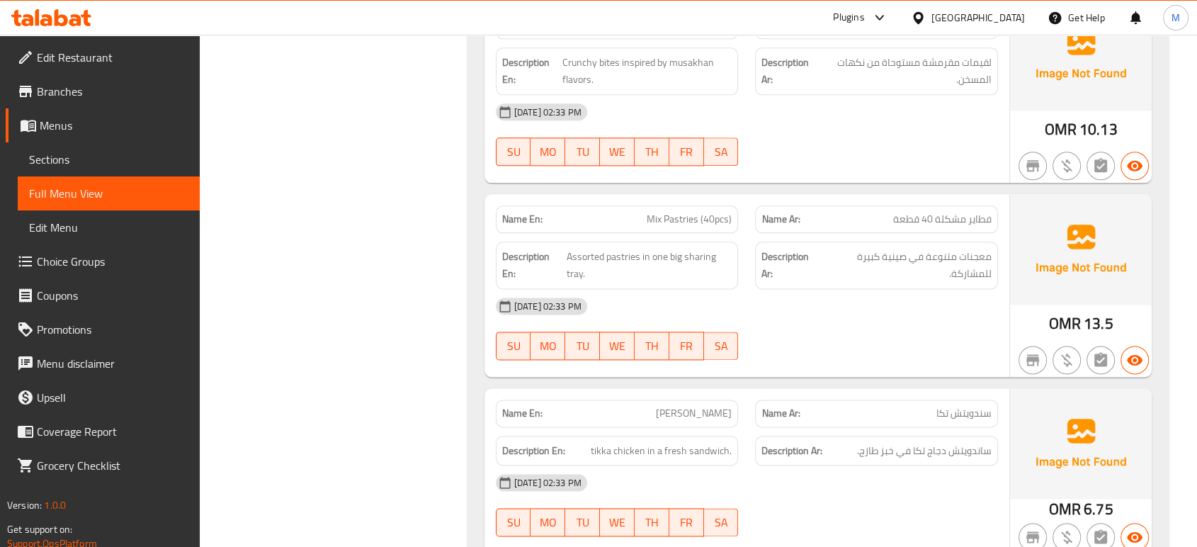
scroll to position [7153, 0]
click at [866, 470] on div "[DATE] 02:33 PM" at bounding box center [746, 481] width 519 height 34
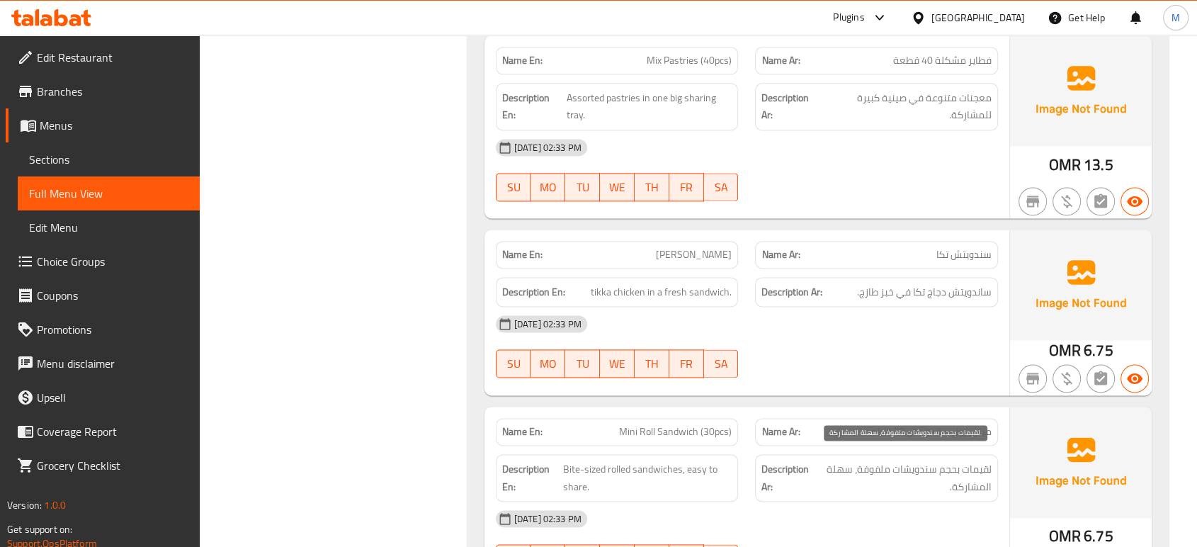
scroll to position [7342, 0]
